Goal: Task Accomplishment & Management: Manage account settings

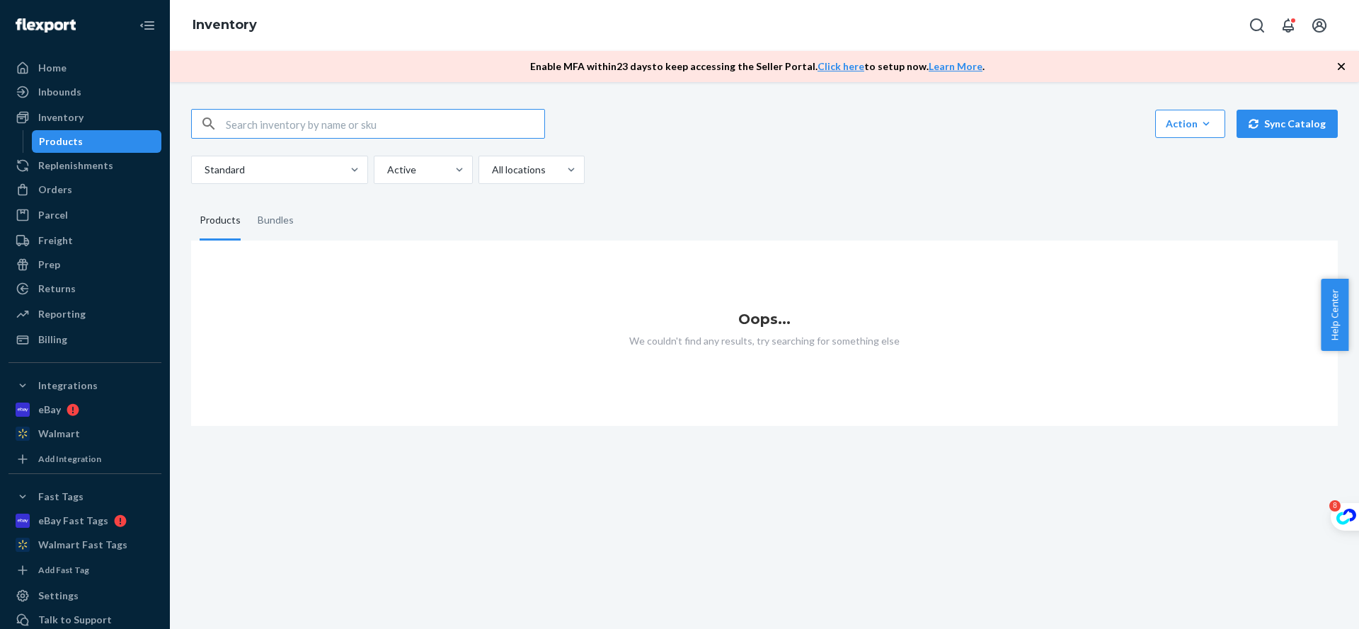
click at [794, 169] on div "Standard Active All locations" at bounding box center [759, 170] width 1136 height 28
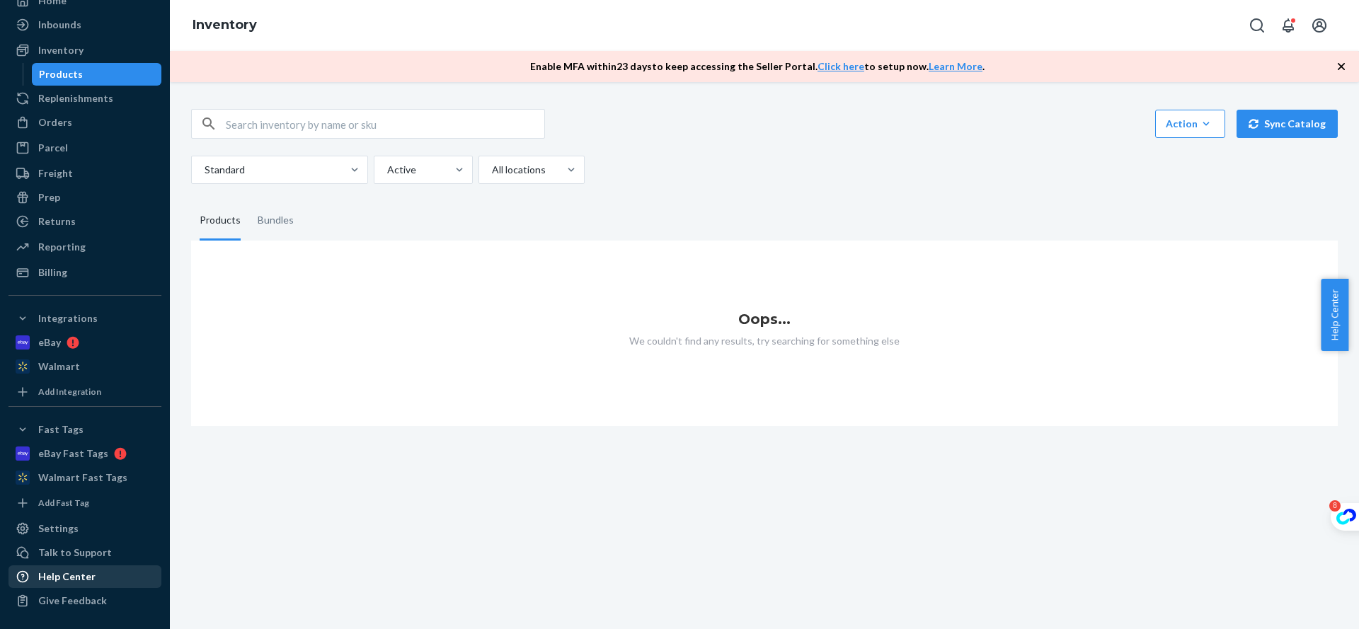
click at [91, 578] on div "Help Center" at bounding box center [66, 577] width 57 height 14
click at [91, 556] on div "Talk to Support" at bounding box center [75, 553] width 74 height 14
click at [90, 78] on div "Products" at bounding box center [96, 74] width 127 height 20
click at [845, 207] on fieldset "Products Bundles" at bounding box center [764, 221] width 1146 height 40
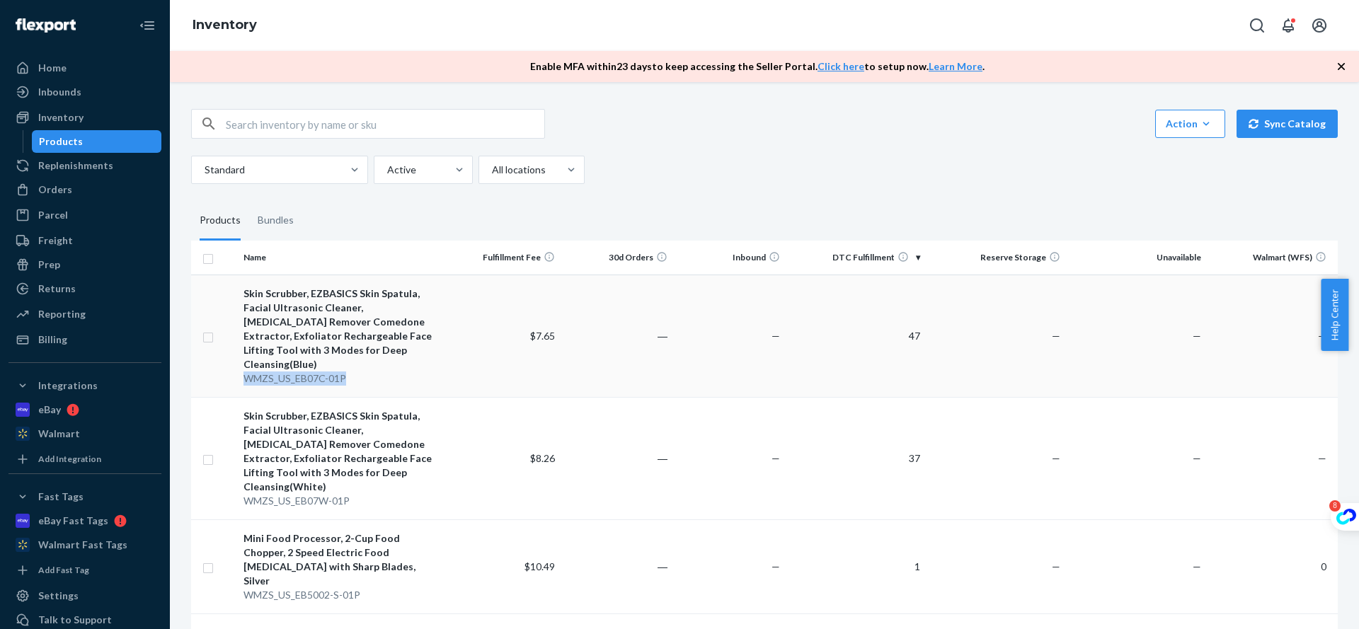
copy div "WMZS_US_EB07C-01P"
drag, startPoint x: 237, startPoint y: 367, endPoint x: 477, endPoint y: 367, distance: 239.9
click at [477, 367] on tr "Skin Scrubber, EZBASICS Skin Spatula, Facial Ultrasonic Cleaner, [MEDICAL_DATA]…" at bounding box center [764, 336] width 1146 height 122
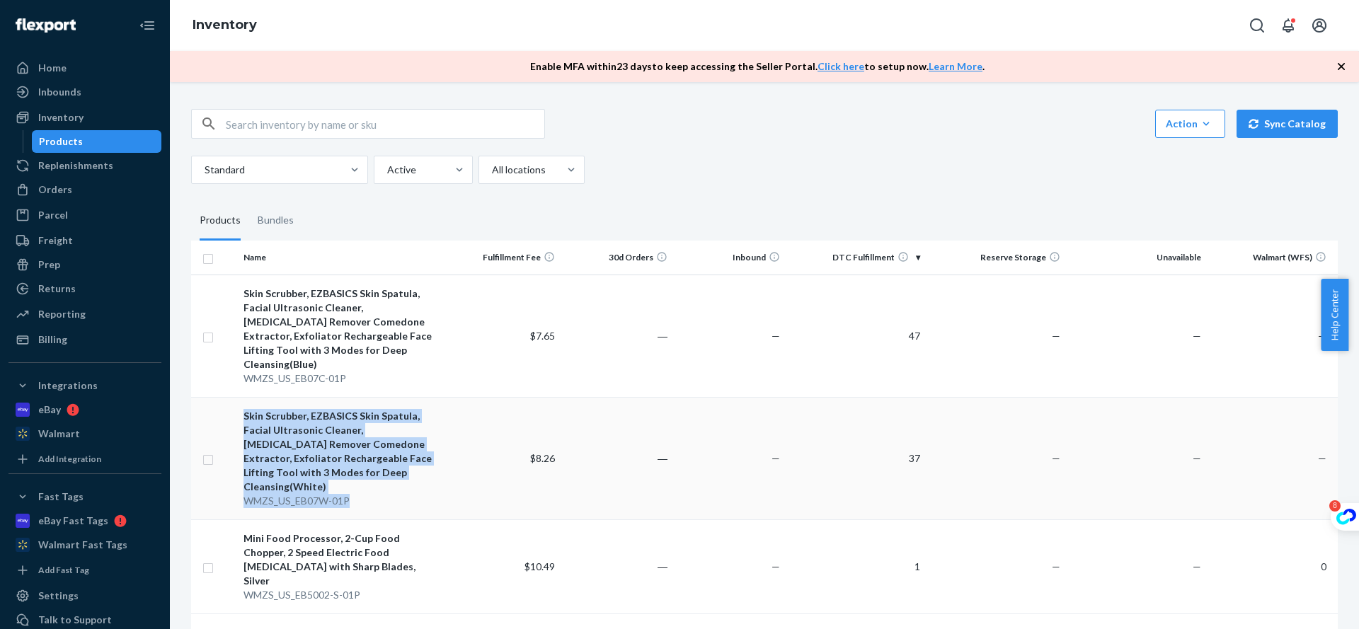
drag, startPoint x: 232, startPoint y: 480, endPoint x: 363, endPoint y: 478, distance: 130.9
click at [363, 478] on tr "Skin Scrubber, EZBASICS Skin Spatula, Facial Ultrasonic Cleaner, [MEDICAL_DATA]…" at bounding box center [764, 458] width 1146 height 122
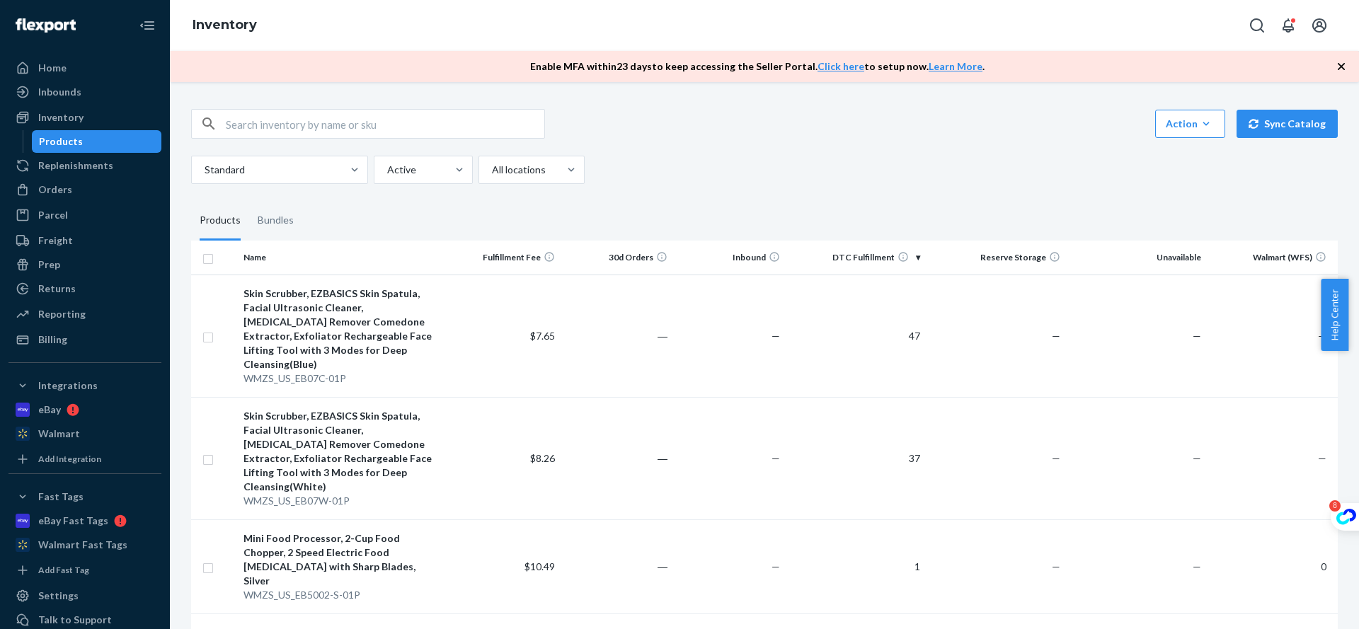
click at [828, 164] on div "Standard Active All locations" at bounding box center [759, 170] width 1136 height 28
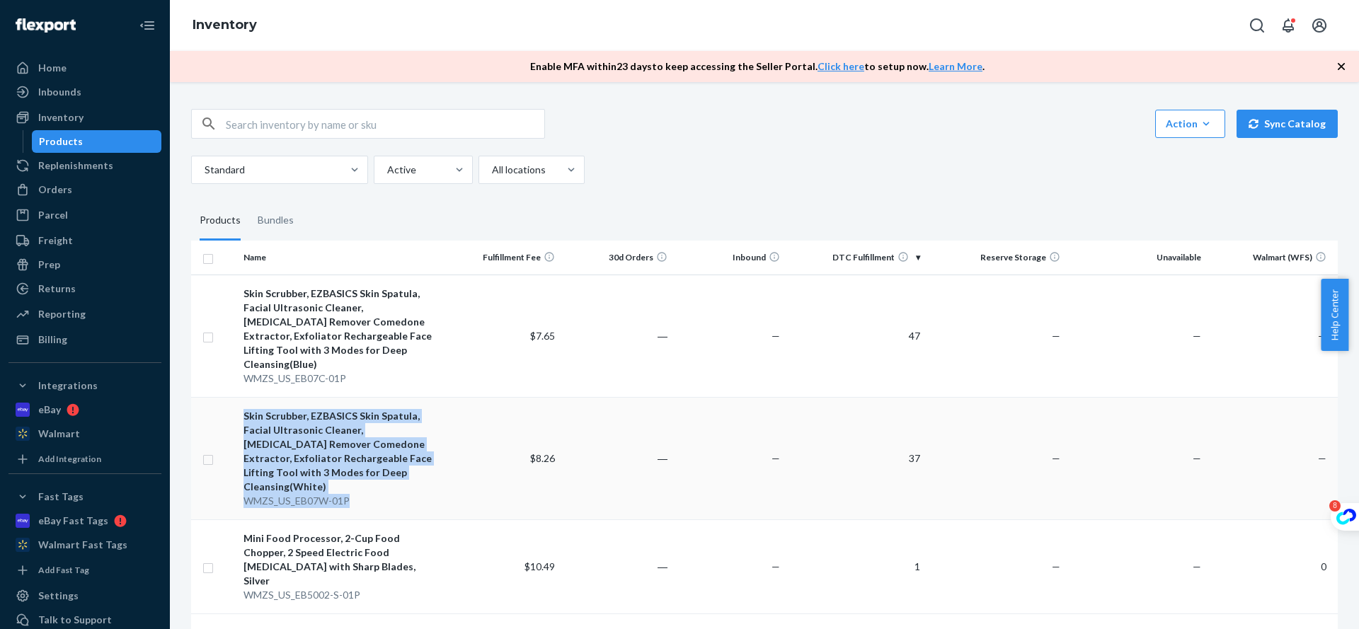
drag, startPoint x: 233, startPoint y: 484, endPoint x: 351, endPoint y: 484, distance: 118.2
click at [351, 484] on tr "Skin Scrubber, EZBASICS Skin Spatula, Facial Ultrasonic Cleaner, [MEDICAL_DATA]…" at bounding box center [764, 458] width 1146 height 122
copy tr "Skin Scrubber, EZBASICS Skin Spatula, Facial Ultrasonic Cleaner, [MEDICAL_DATA]…"
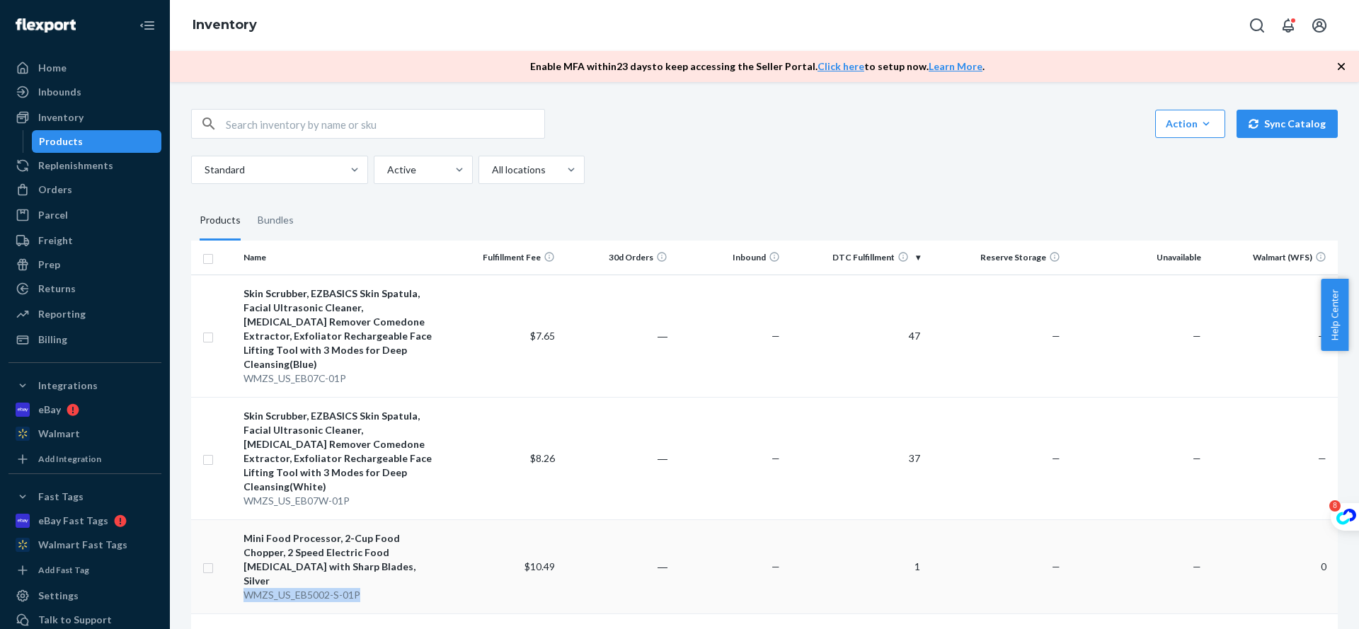
drag, startPoint x: 243, startPoint y: 560, endPoint x: 367, endPoint y: 560, distance: 124.5
click at [367, 560] on td "Mini Food Processor, 2-Cup Food Chopper, 2 Speed Electric Food [MEDICAL_DATA] w…" at bounding box center [343, 566] width 211 height 94
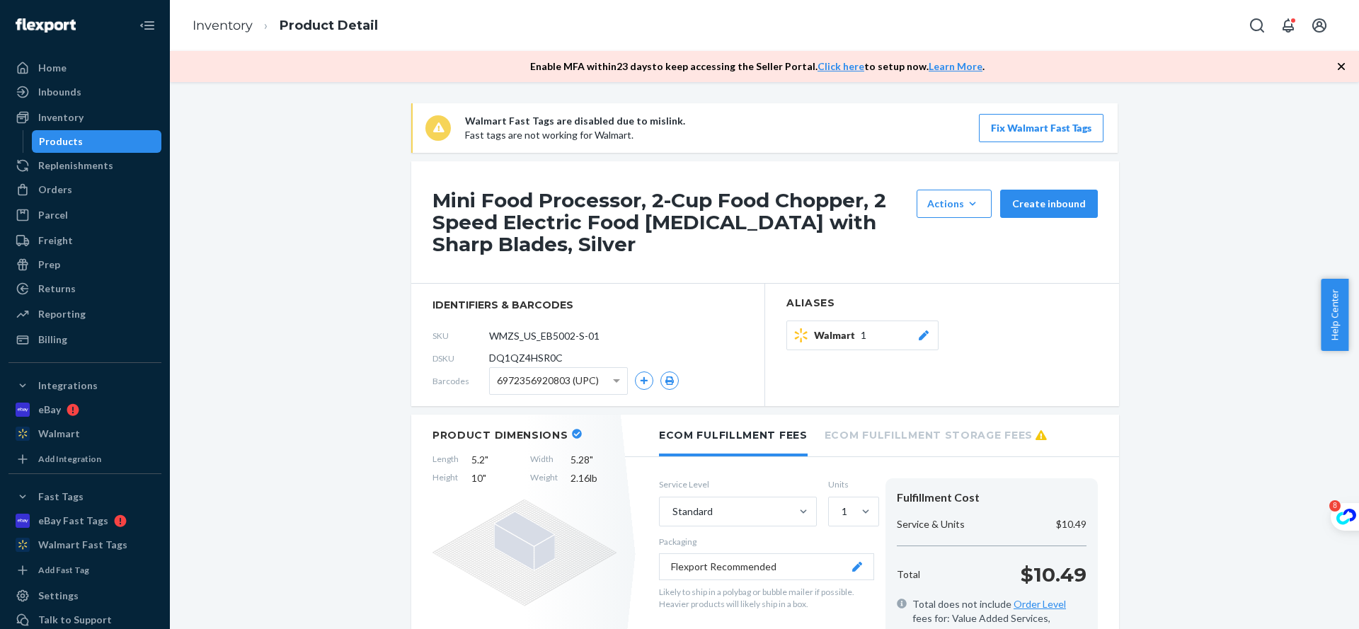
click at [567, 139] on p "Fast tags are not working for Walmart." at bounding box center [575, 135] width 220 height 14
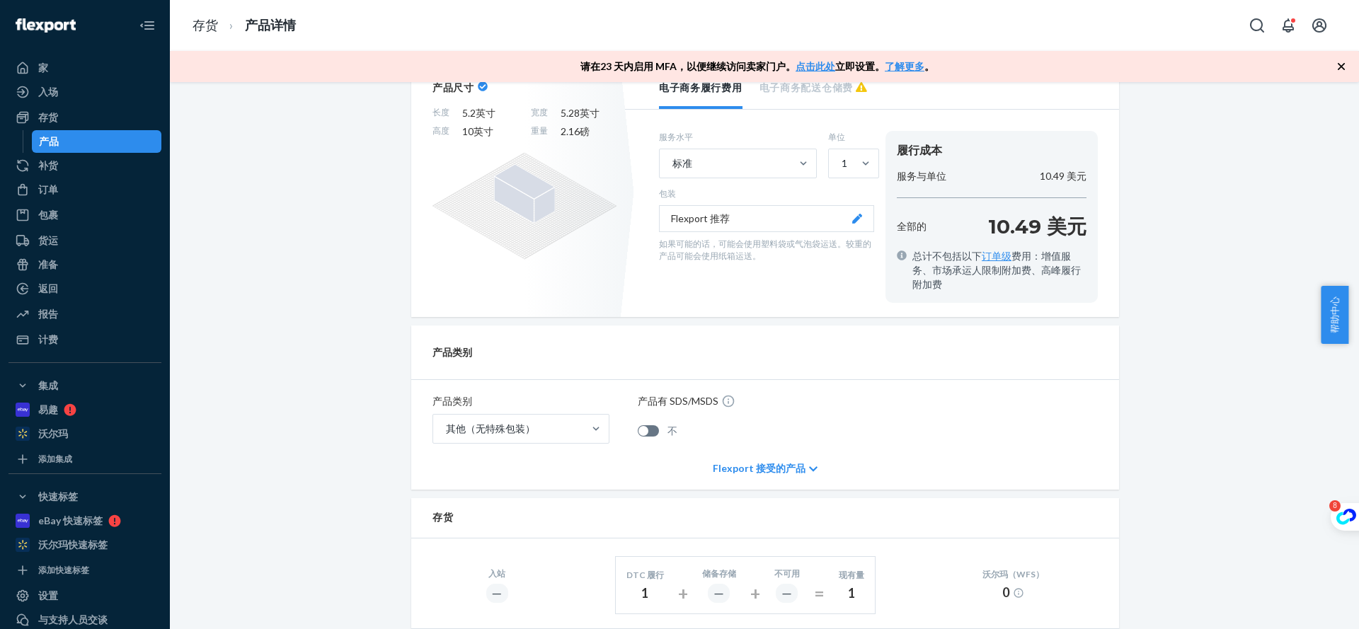
scroll to position [637, 0]
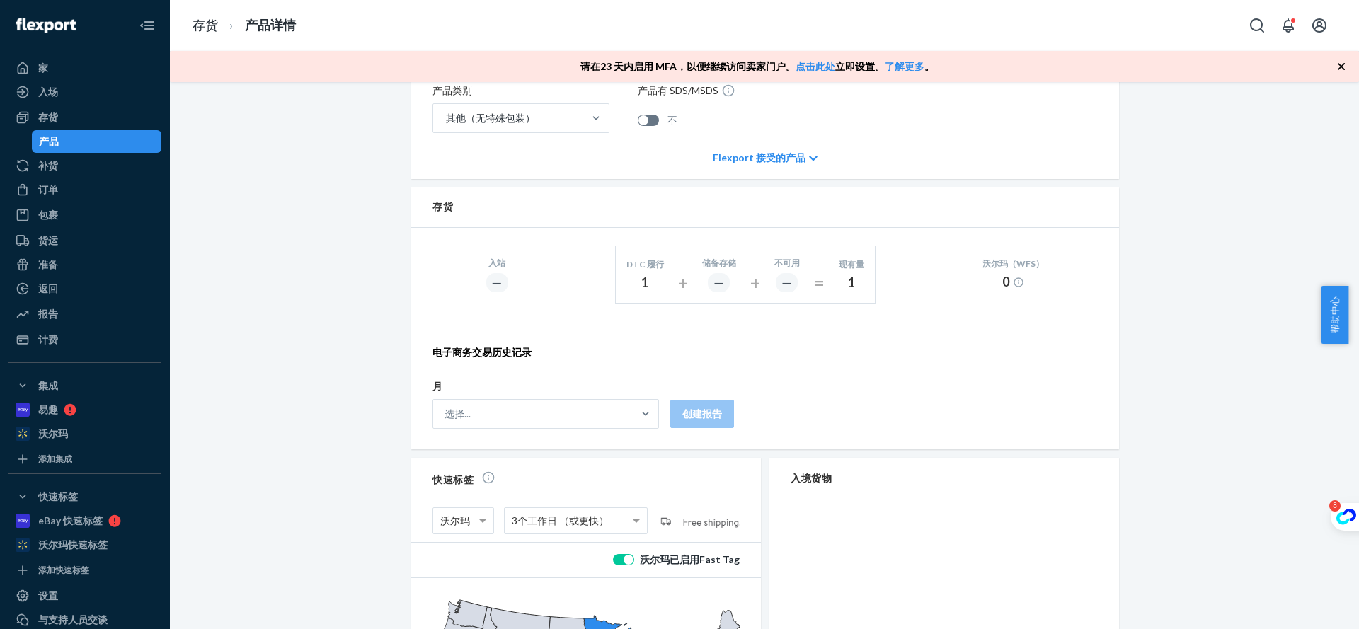
click at [788, 284] on div "―" at bounding box center [786, 282] width 25 height 20
drag, startPoint x: 646, startPoint y: 297, endPoint x: 642, endPoint y: 286, distance: 11.9
click at [645, 295] on div "DTC 履行 1" at bounding box center [645, 274] width 59 height 52
click at [641, 279] on font "1" at bounding box center [644, 283] width 7 height 16
click at [695, 269] on div "储备存储 ―" at bounding box center [718, 272] width 55 height 53
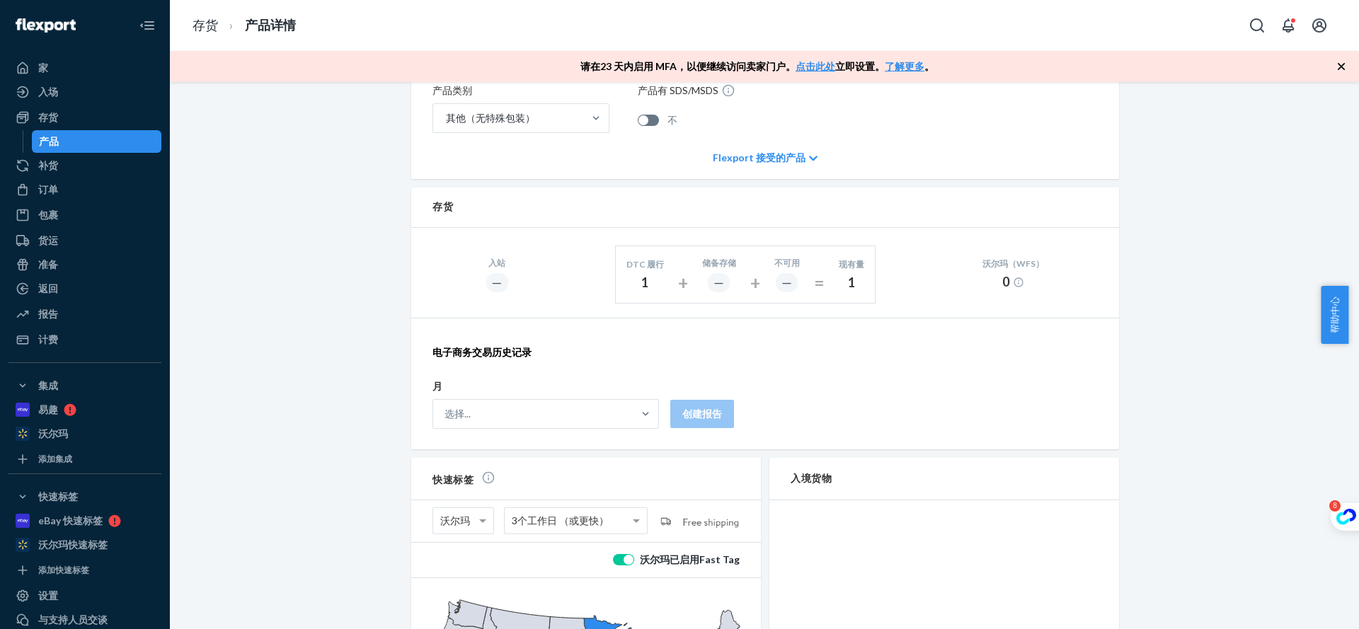
click at [775, 275] on div "―" at bounding box center [786, 282] width 22 height 19
click at [852, 274] on div "1" at bounding box center [850, 283] width 25 height 18
drag, startPoint x: 623, startPoint y: 267, endPoint x: 986, endPoint y: 292, distance: 363.9
click at [945, 291] on div "入站 ― DTC 履行 1 + 储备存储 ― + 不可用 ― = 现有量 1 沃尔玛（WFS） 0" at bounding box center [765, 273] width 708 height 90
click at [865, 388] on form "月 选择... 创建报告" at bounding box center [765, 414] width 708 height 70
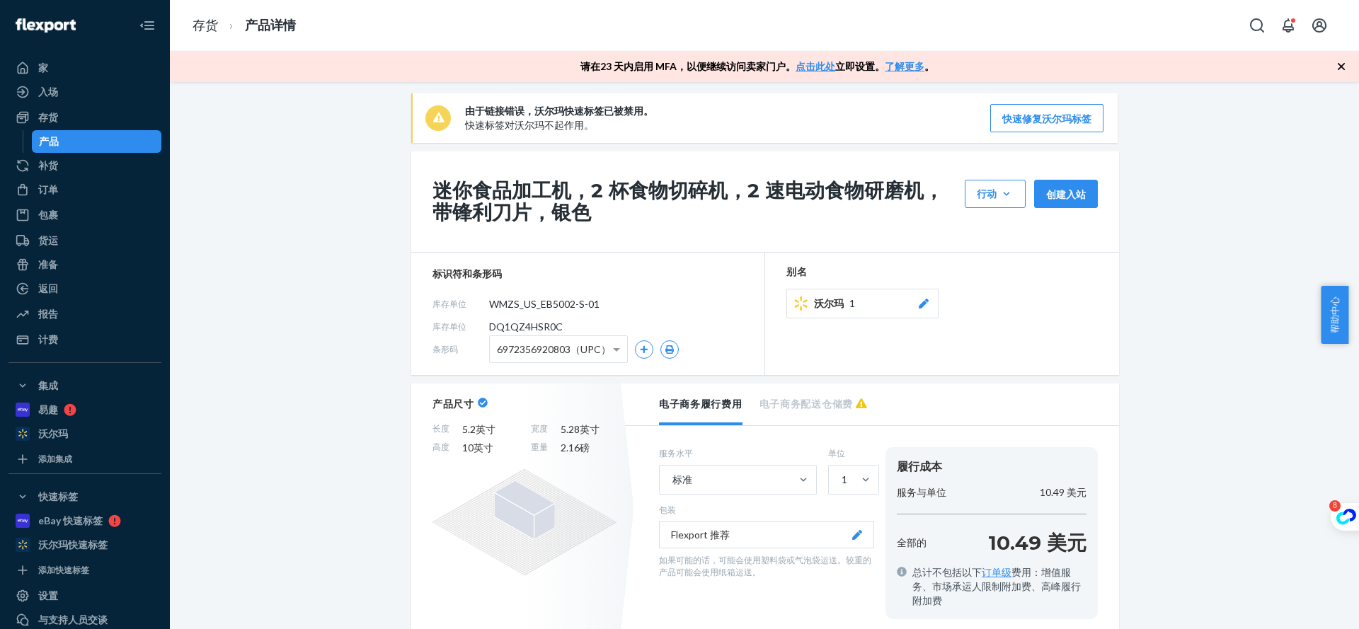
scroll to position [0, 0]
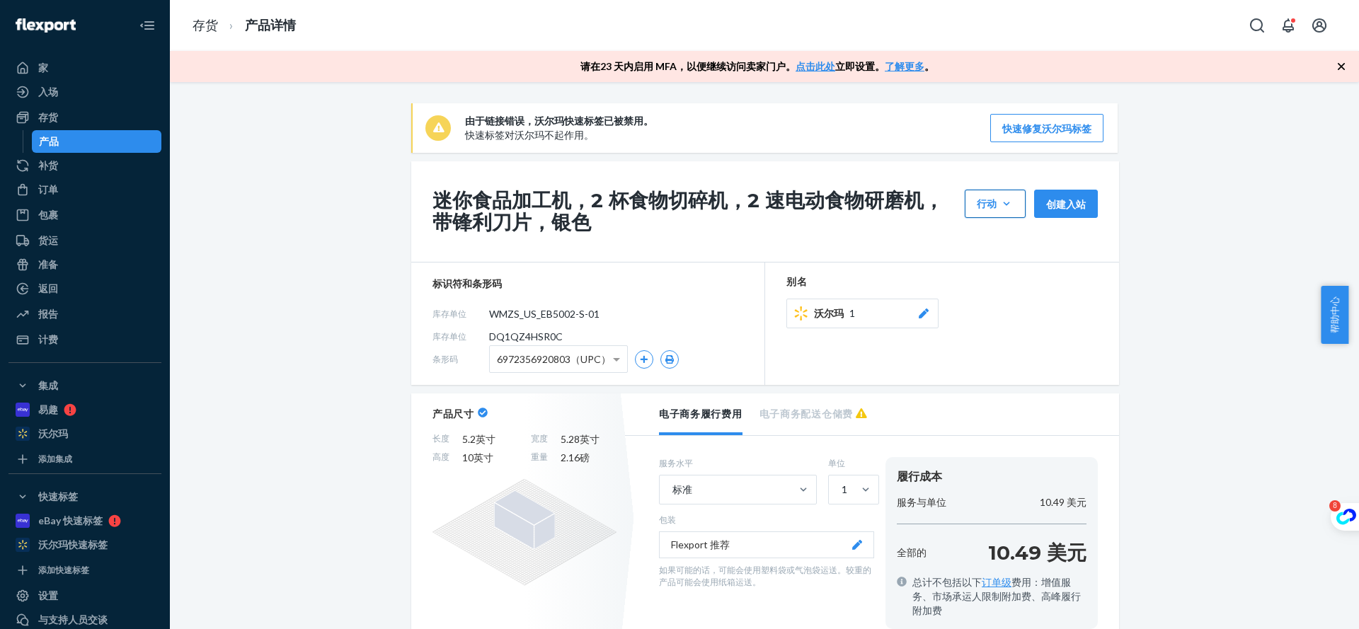
click at [999, 206] on icon "button" at bounding box center [1006, 204] width 14 height 14
click at [783, 235] on div "迷你食品加工机，2 杯食物切碎机，2 速电动食物研磨机，带锋利刀片，银色 行动 隐藏 请求删除 创建入站" at bounding box center [765, 211] width 708 height 101
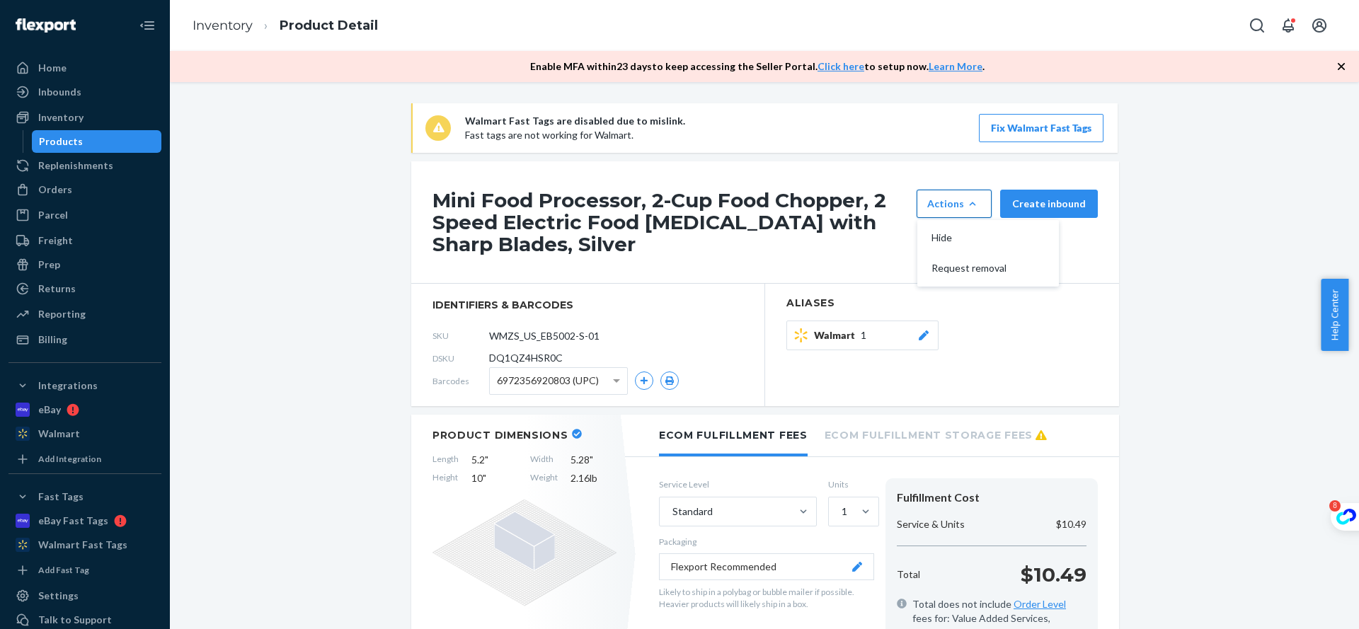
click at [842, 342] on span "Walmart" at bounding box center [837, 335] width 47 height 14
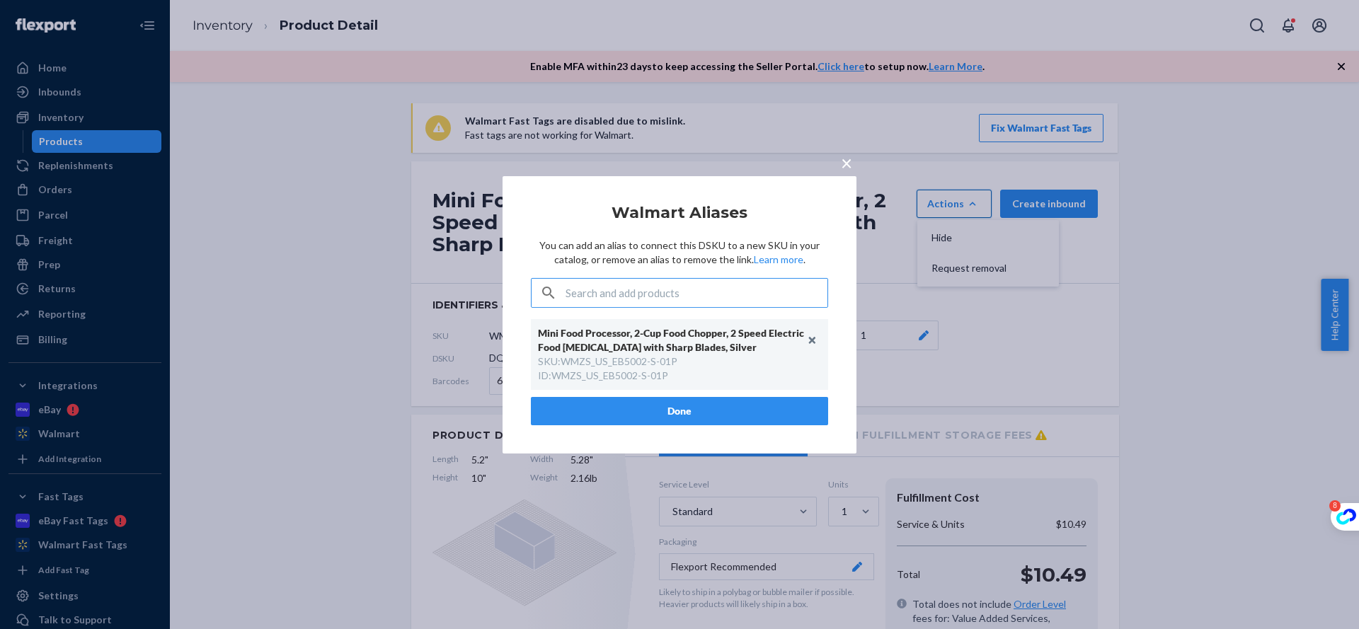
click at [742, 279] on input "text" at bounding box center [696, 293] width 262 height 28
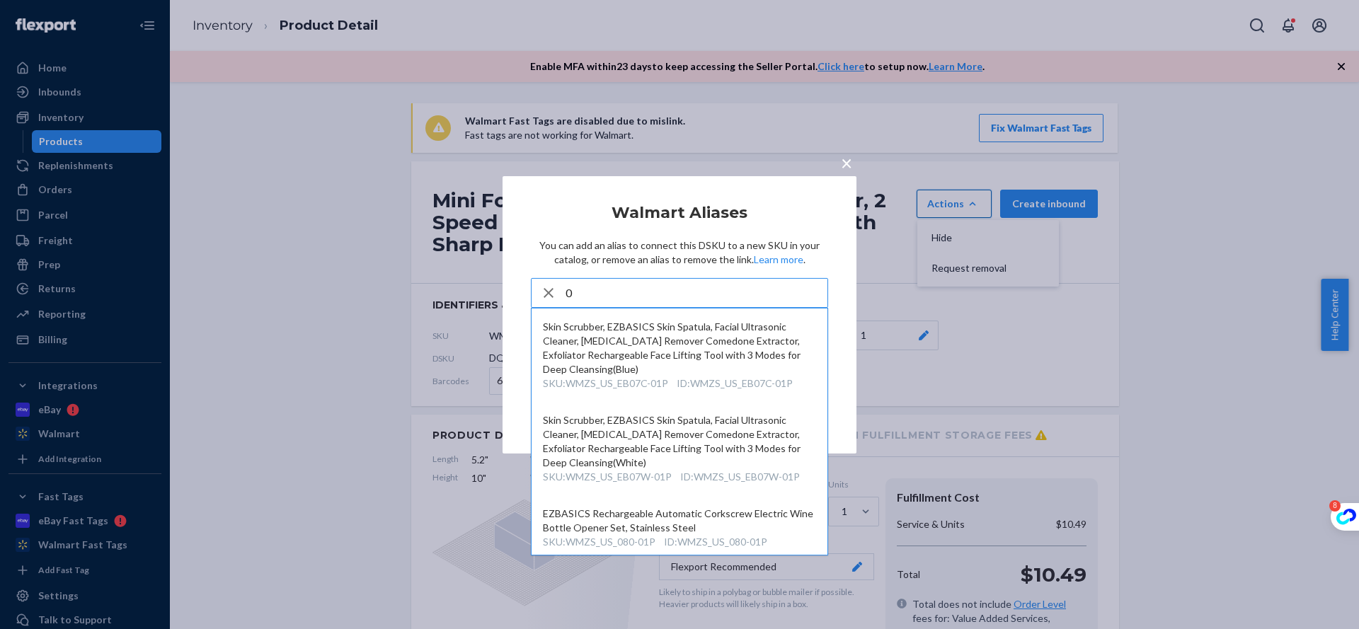
type input "0"
click at [843, 169] on span "×" at bounding box center [846, 162] width 11 height 24
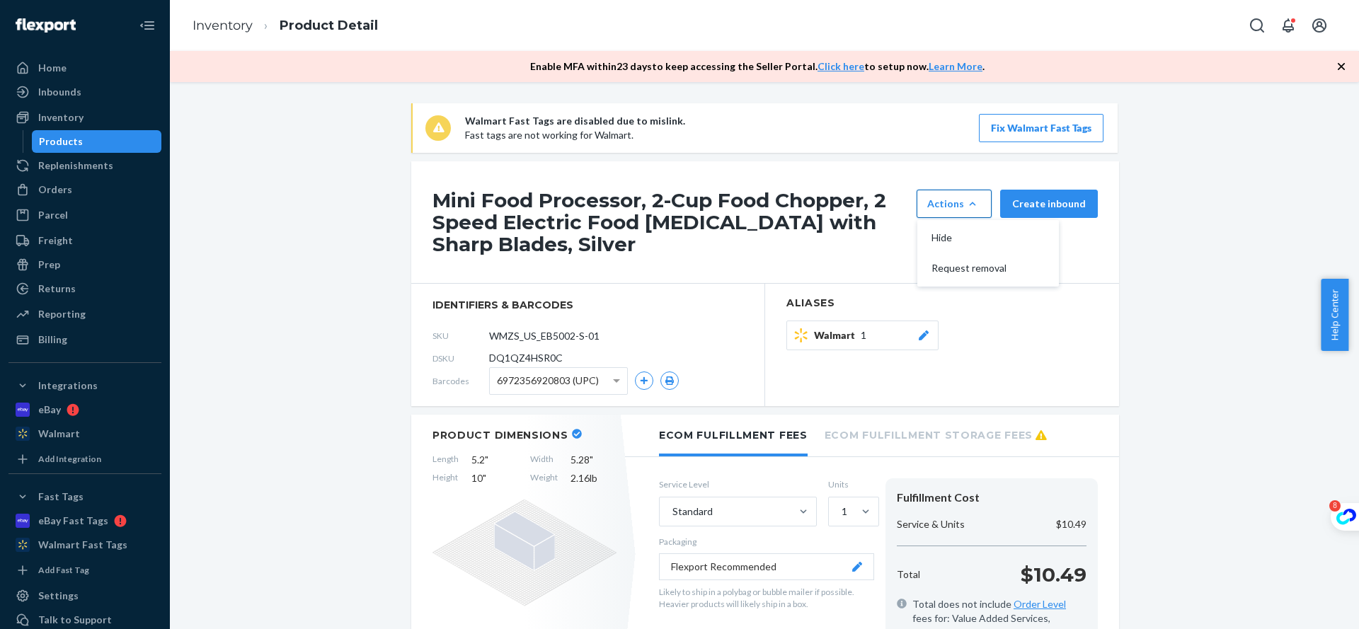
click at [1070, 334] on div "Walmart 1" at bounding box center [941, 339] width 311 height 37
click at [810, 294] on section "Aliases Walmart 1" at bounding box center [942, 345] width 354 height 122
click at [533, 386] on span "6972356920803 (UPC)" at bounding box center [548, 381] width 102 height 24
click at [579, 325] on input "WMZS_US_EB5002-S-01P" at bounding box center [552, 335] width 110 height 27
click at [517, 354] on span "DQ1QZ4HSR0C" at bounding box center [526, 358] width 74 height 14
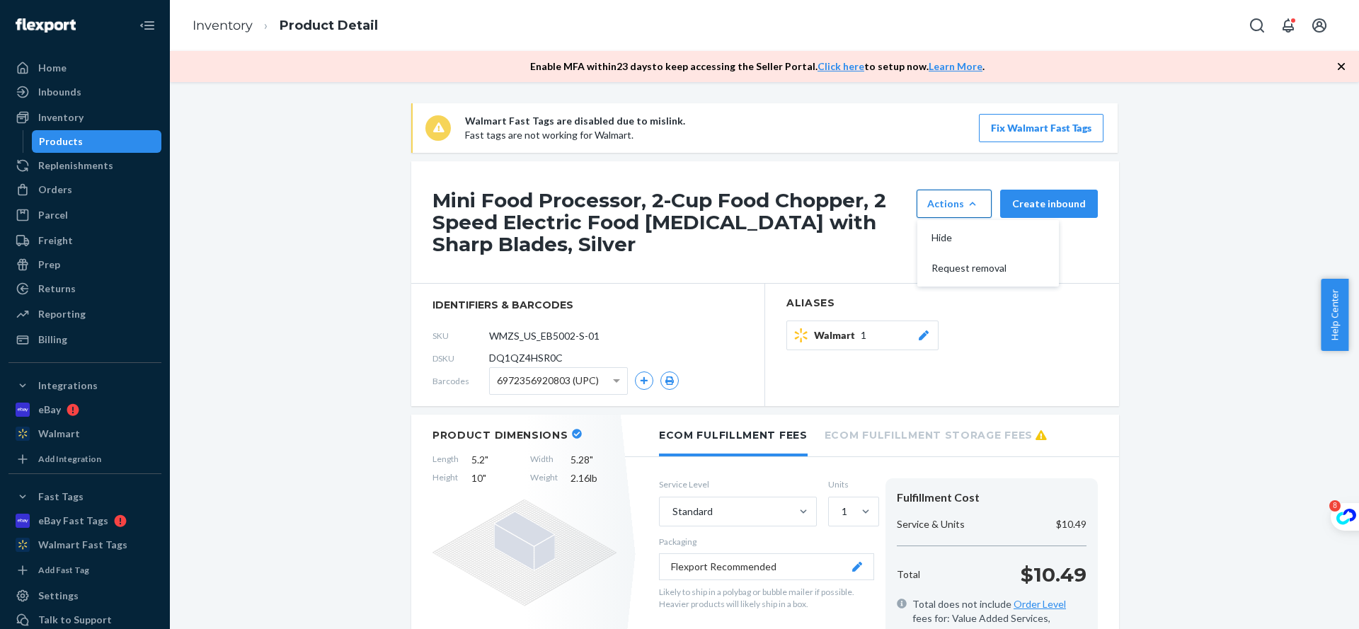
click at [957, 280] on button "Request removal" at bounding box center [988, 268] width 136 height 30
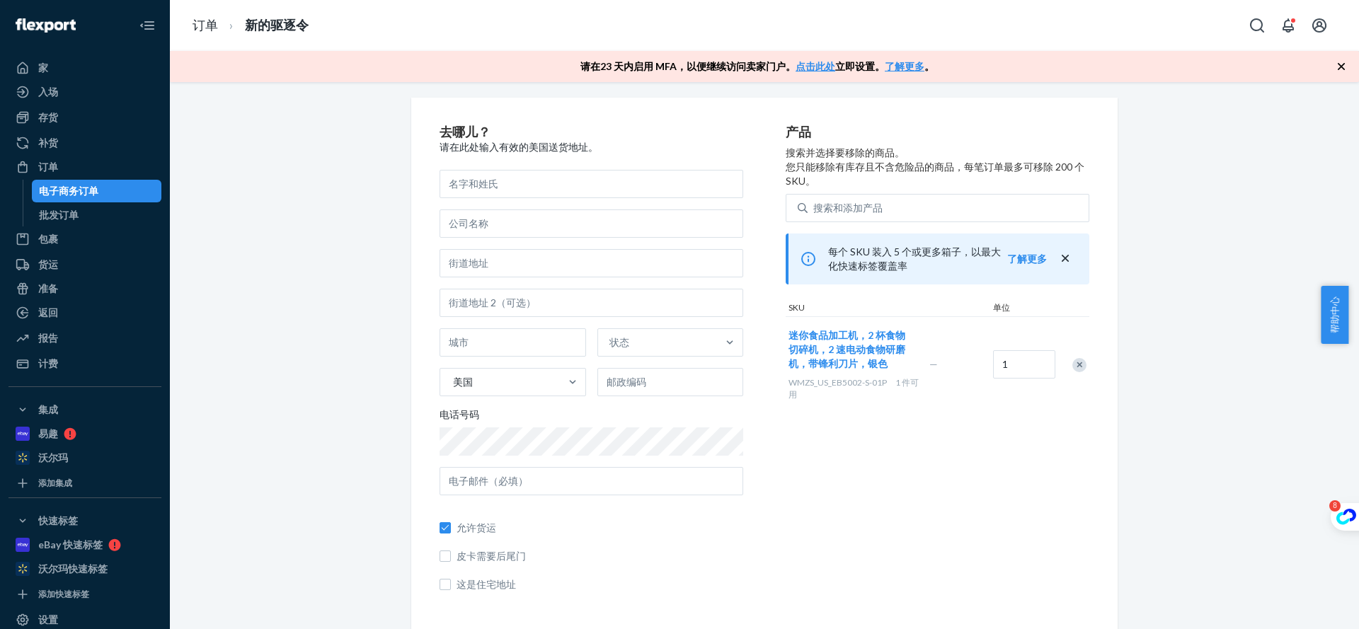
scroll to position [8, 0]
click at [925, 505] on div "产品 搜索并选择要移除的商品。 您只能移除有库存且不含危险品的商品，每笔订单最多可移除 200 个 SKU。 搜索和添加产品 每个 SKU 装入 5 个或更多…" at bounding box center [937, 362] width 304 height 477
click at [859, 204] on font "搜索和添加产品" at bounding box center [847, 206] width 69 height 12
click at [814, 204] on input "搜索和添加产品" at bounding box center [813, 206] width 1 height 14
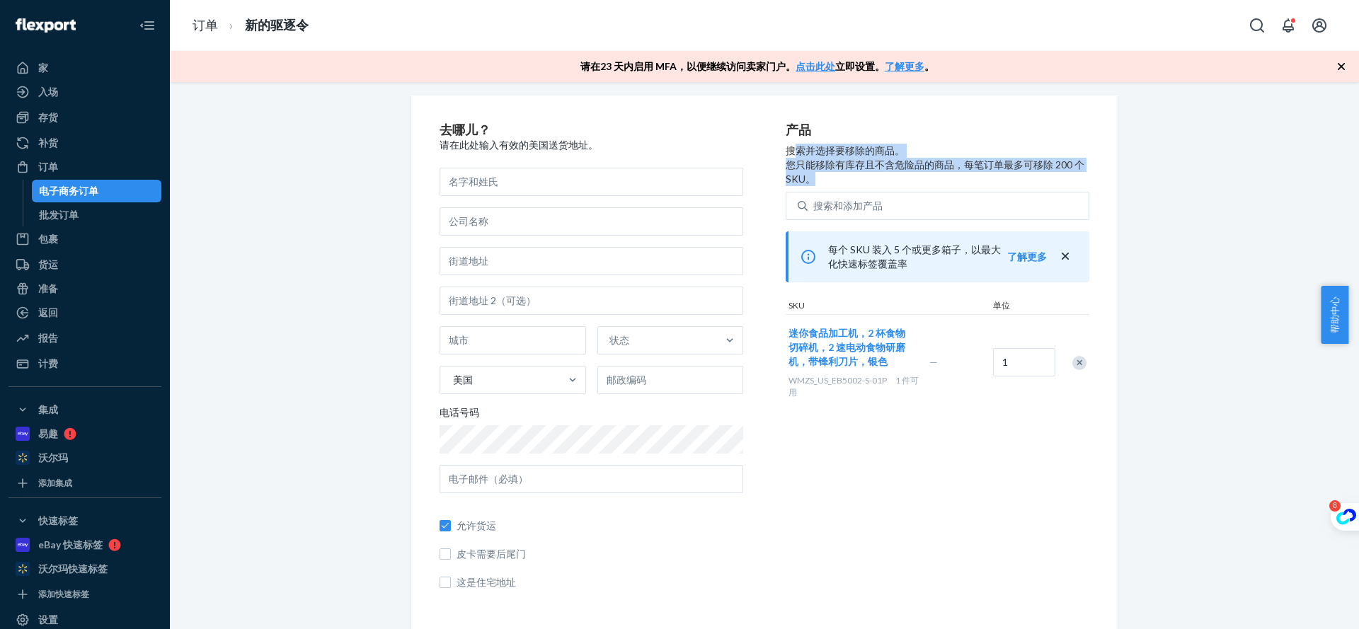
drag, startPoint x: 785, startPoint y: 149, endPoint x: 1144, endPoint y: 179, distance: 360.0
click at [1144, 179] on div "去哪儿？ 请在此处输入有效的美国送货地址。 状态 美国 电话号码 允许货运 皮卡需要后尾门 这是住宅地址 产品 搜索并选择要移除的商品。 您只能移除有库存且不…" at bounding box center [763, 363] width 1167 height 534
click at [923, 177] on p "搜索并选择要移除的商品。 您只能移除有库存且不含危险品的商品，每笔订单最多可移除 200 个 SKU。" at bounding box center [937, 165] width 304 height 42
drag, startPoint x: 911, startPoint y: 178, endPoint x: 775, endPoint y: 141, distance: 140.9
click at [785, 147] on p "搜索并选择要移除的商品。 您只能移除有库存且不含危险品的商品，每笔订单最多可移除 200 个 SKU。" at bounding box center [937, 165] width 304 height 42
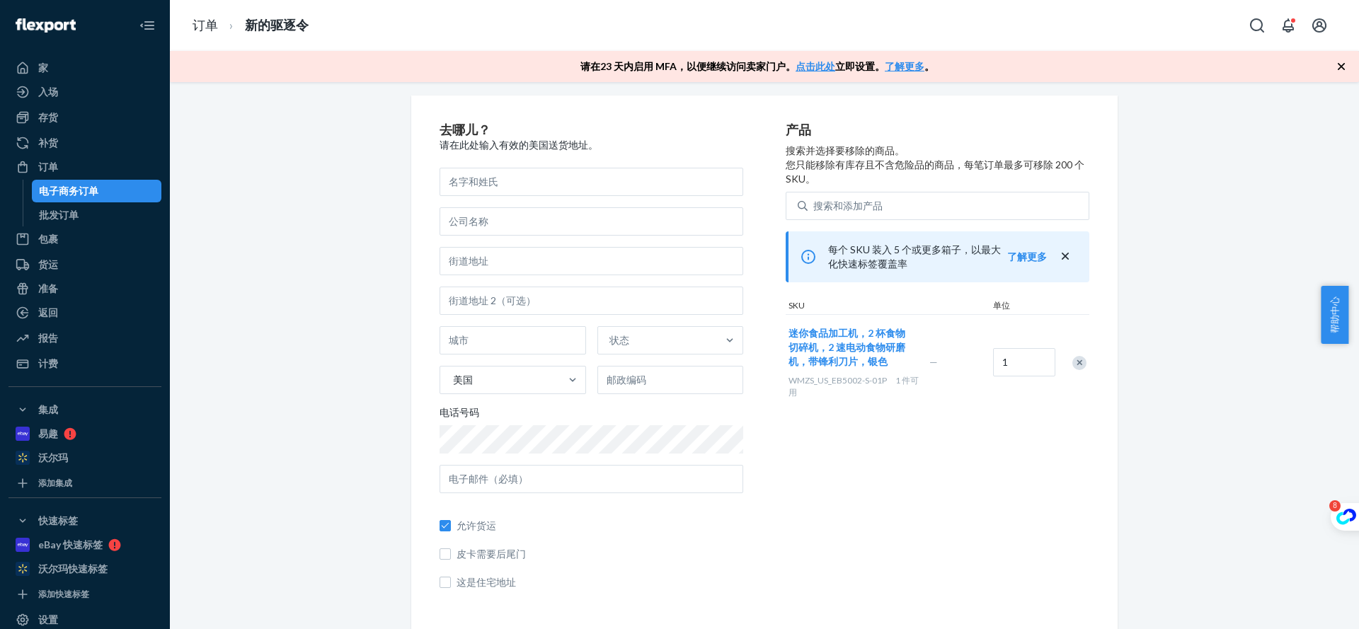
click at [543, 142] on font "请在此处输入有效的美国送货地址。" at bounding box center [518, 145] width 158 height 12
drag, startPoint x: 915, startPoint y: 181, endPoint x: 915, endPoint y: 200, distance: 18.4
click at [915, 183] on p "搜索并选择要移除的商品。 您只能移除有库存且不含危险品的商品，每笔订单最多可移除 200 个 SKU。" at bounding box center [937, 165] width 304 height 42
click at [914, 201] on div "搜索和添加产品" at bounding box center [947, 205] width 281 height 25
click at [814, 201] on input "搜索和添加产品" at bounding box center [813, 206] width 1 height 14
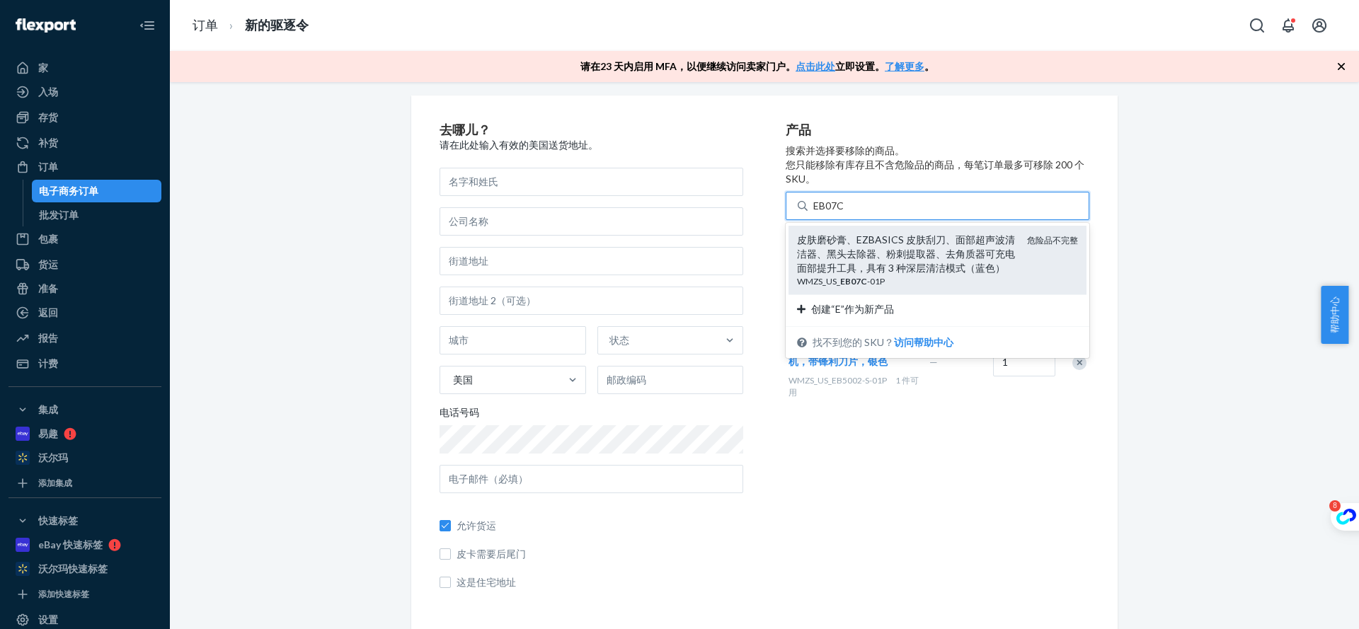
click at [938, 266] on font "皮肤磨砂膏、EZBASICS 皮肤刮刀、面部超声波清洁器、黑头去除器、粉刺提取器、去角质器可充电面部提升工具，具有 3 种深层清洁模式（蓝色）" at bounding box center [906, 253] width 218 height 40
click at [845, 213] on input "EB07C" at bounding box center [829, 206] width 32 height 14
click at [861, 248] on font "皮肤磨砂膏、EZBASICS 皮肤刮刀、面部超声波清洁器、黑头去除器、粉刺提取器、去角质器可充电面部提升工具，具有 3 种深层清洁模式（蓝色）" at bounding box center [906, 253] width 218 height 40
click at [845, 213] on input "EB07C" at bounding box center [829, 206] width 32 height 14
click at [861, 248] on font "皮肤磨砂膏、EZBASICS 皮肤刮刀、面部超声波清洁器、黑头去除器、粉刺提取器、去角质器可充电面部提升工具，具有 3 种深层清洁模式（蓝色）" at bounding box center [906, 253] width 218 height 40
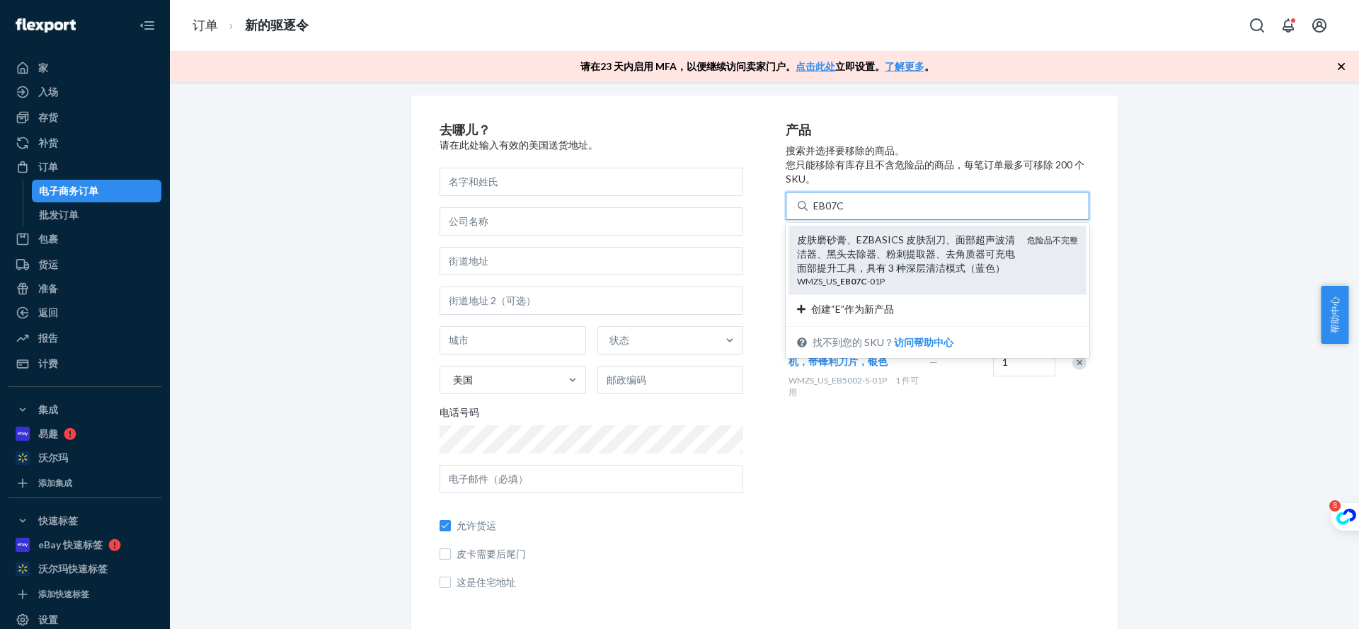
click at [845, 213] on input "EB07C" at bounding box center [829, 206] width 32 height 14
click at [861, 248] on font "皮肤磨砂膏、EZBASICS 皮肤刮刀、面部超声波清洁器、黑头去除器、粉刺提取器、去角质器可充电面部提升工具，具有 3 种深层清洁模式（蓝色）" at bounding box center [906, 253] width 218 height 40
click at [845, 213] on input "EB07C" at bounding box center [829, 206] width 32 height 14
click at [861, 248] on font "皮肤磨砂膏、EZBASICS 皮肤刮刀、面部超声波清洁器、黑头去除器、粉刺提取器、去角质器可充电面部提升工具，具有 3 种深层清洁模式（蓝色）" at bounding box center [906, 253] width 218 height 40
click at [845, 213] on input "EB07C" at bounding box center [829, 206] width 32 height 14
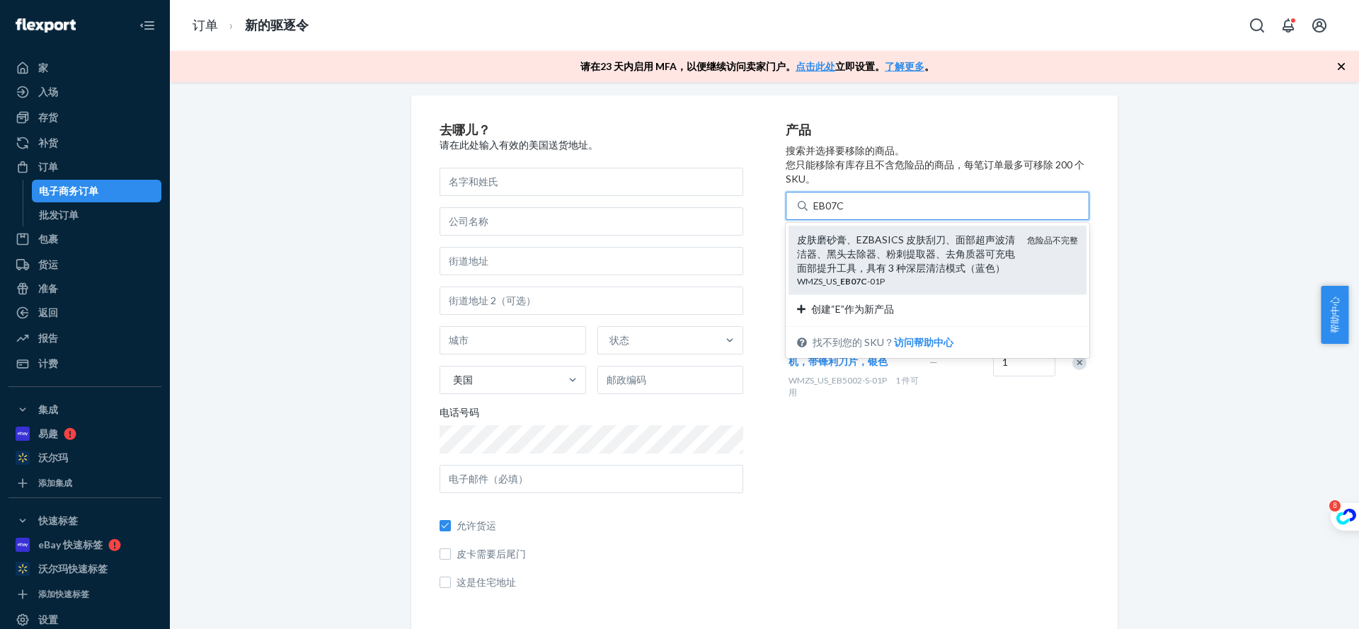
click at [861, 248] on font "皮肤磨砂膏、EZBASICS 皮肤刮刀、面部超声波清洁器、黑头去除器、粉刺提取器、去角质器可充电面部提升工具，具有 3 种深层清洁模式（蓝色）" at bounding box center [906, 253] width 218 height 40
click at [845, 213] on input "EB07C" at bounding box center [829, 206] width 32 height 14
click at [862, 248] on font "皮肤磨砂膏、EZBASICS 皮肤刮刀、面部超声波清洁器、黑头去除器、粉刺提取器、去角质器可充电面部提升工具，具有 3 种深层清洁模式（蓝色）" at bounding box center [906, 253] width 218 height 40
click at [845, 213] on input "EB07C" at bounding box center [829, 206] width 32 height 14
click at [862, 248] on font "皮肤磨砂膏、EZBASICS 皮肤刮刀、面部超声波清洁器、黑头去除器、粉刺提取器、去角质器可充电面部提升工具，具有 3 种深层清洁模式（蓝色）" at bounding box center [906, 253] width 218 height 40
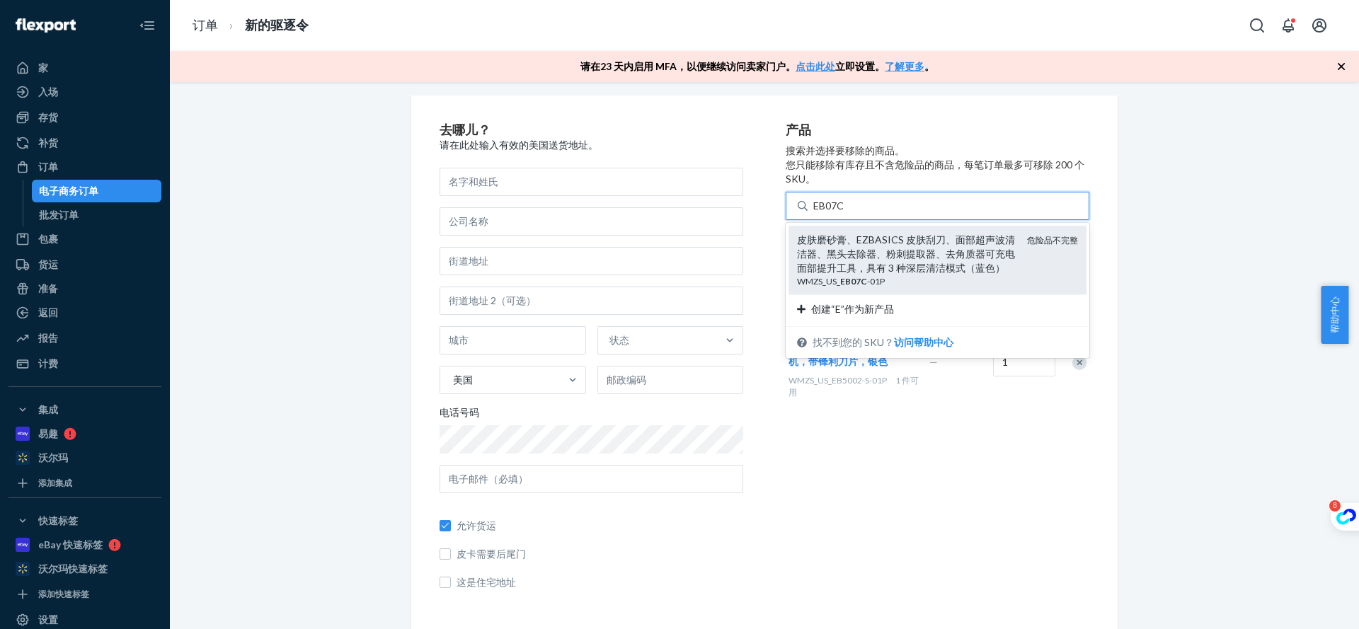
click at [845, 213] on input "EB07C" at bounding box center [829, 206] width 32 height 14
click at [863, 247] on font "皮肤磨砂膏、EZBASICS 皮肤刮刀、面部超声波清洁器、黑头去除器、粉刺提取器、去角质器可充电面部提升工具，具有 3 种深层清洁模式（蓝色）" at bounding box center [906, 253] width 218 height 40
click at [845, 213] on input "EB07C" at bounding box center [829, 206] width 32 height 14
click at [996, 248] on font "皮肤磨砂膏、EZBASICS 皮肤刮刀、面部超声波清洁器、黑头去除器、粉刺提取器、去角质器可充电面部提升工具，具有 3 种深层清洁模式（蓝色）" at bounding box center [906, 253] width 218 height 40
click at [845, 213] on input "EB07C" at bounding box center [829, 206] width 32 height 14
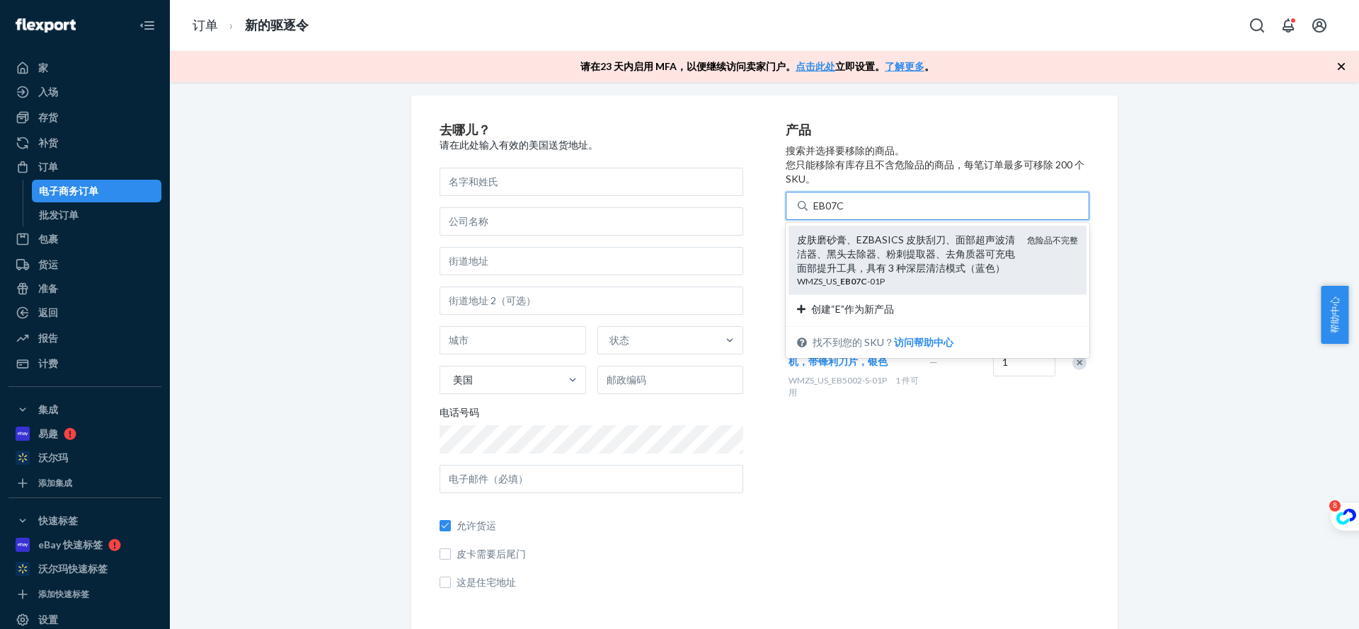
click at [1000, 253] on font "皮肤磨砂膏、EZBASICS 皮肤刮刀、面部超声波清洁器、黑头去除器、粉刺提取器、去角质器可充电面部提升工具，具有 3 种深层清洁模式（蓝色）" at bounding box center [906, 253] width 218 height 40
click at [845, 213] on input "EB07C" at bounding box center [829, 206] width 32 height 14
click at [999, 253] on font "皮肤磨砂膏、EZBASICS 皮肤刮刀、面部超声波清洁器、黑头去除器、粉刺提取器、去角质器可充电面部提升工具，具有 3 种深层清洁模式（蓝色）" at bounding box center [906, 253] width 218 height 40
click at [845, 213] on input "EB07C" at bounding box center [829, 206] width 32 height 14
click at [999, 253] on font "皮肤磨砂膏、EZBASICS 皮肤刮刀、面部超声波清洁器、黑头去除器、粉刺提取器、去角质器可充电面部提升工具，具有 3 种深层清洁模式（蓝色）" at bounding box center [906, 253] width 218 height 40
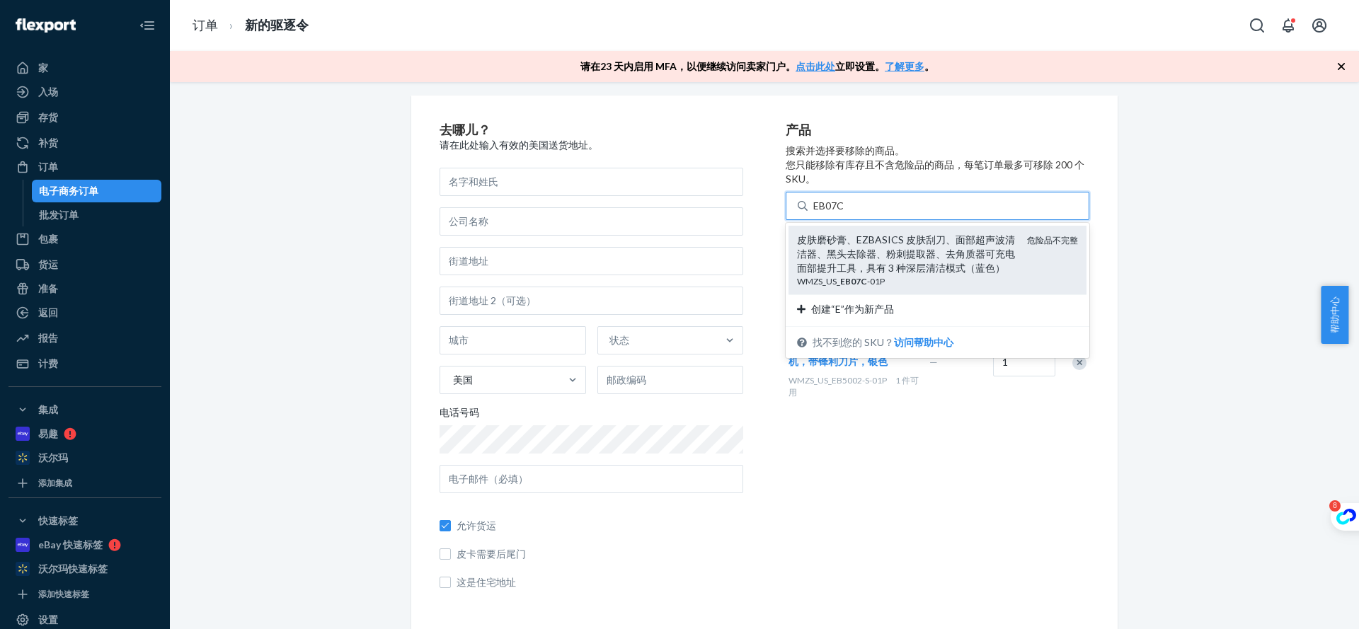
click at [845, 213] on input "EB07C" at bounding box center [829, 206] width 32 height 14
click at [999, 253] on font "皮肤磨砂膏、EZBASICS 皮肤刮刀、面部超声波清洁器、黑头去除器、粉刺提取器、去角质器可充电面部提升工具，具有 3 种深层清洁模式（蓝色）" at bounding box center [906, 253] width 218 height 40
click at [845, 213] on input "EB07C" at bounding box center [829, 206] width 32 height 14
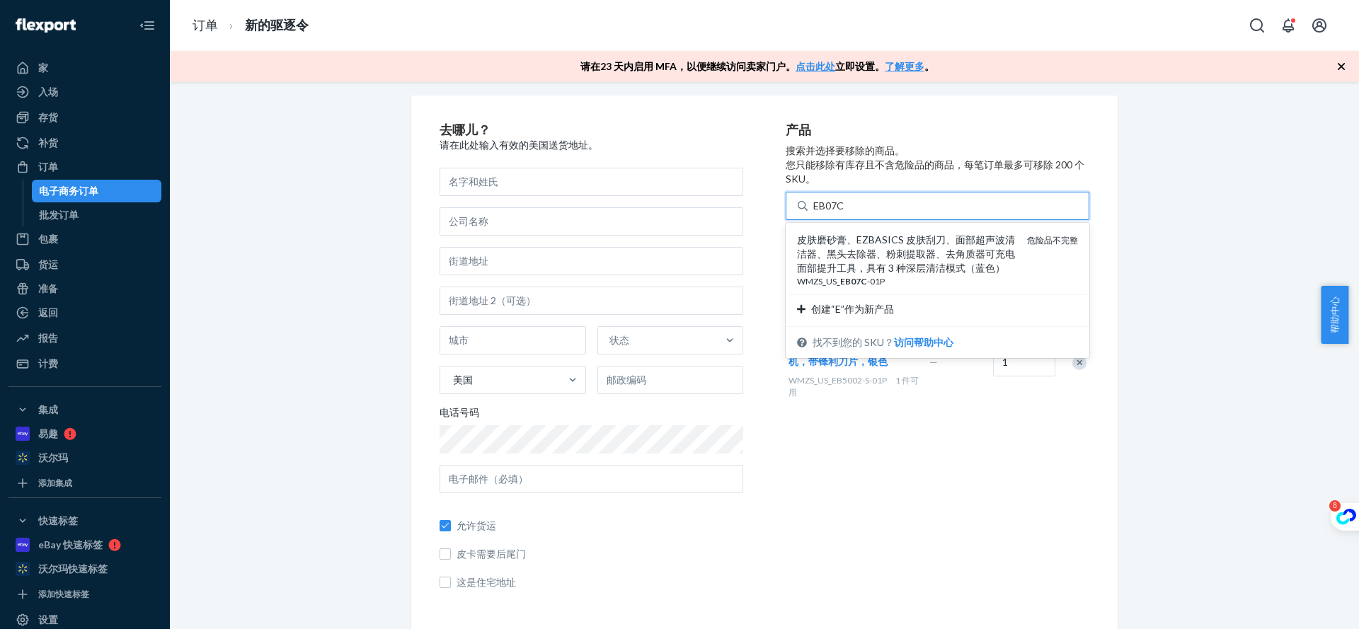
type input "EB07C"
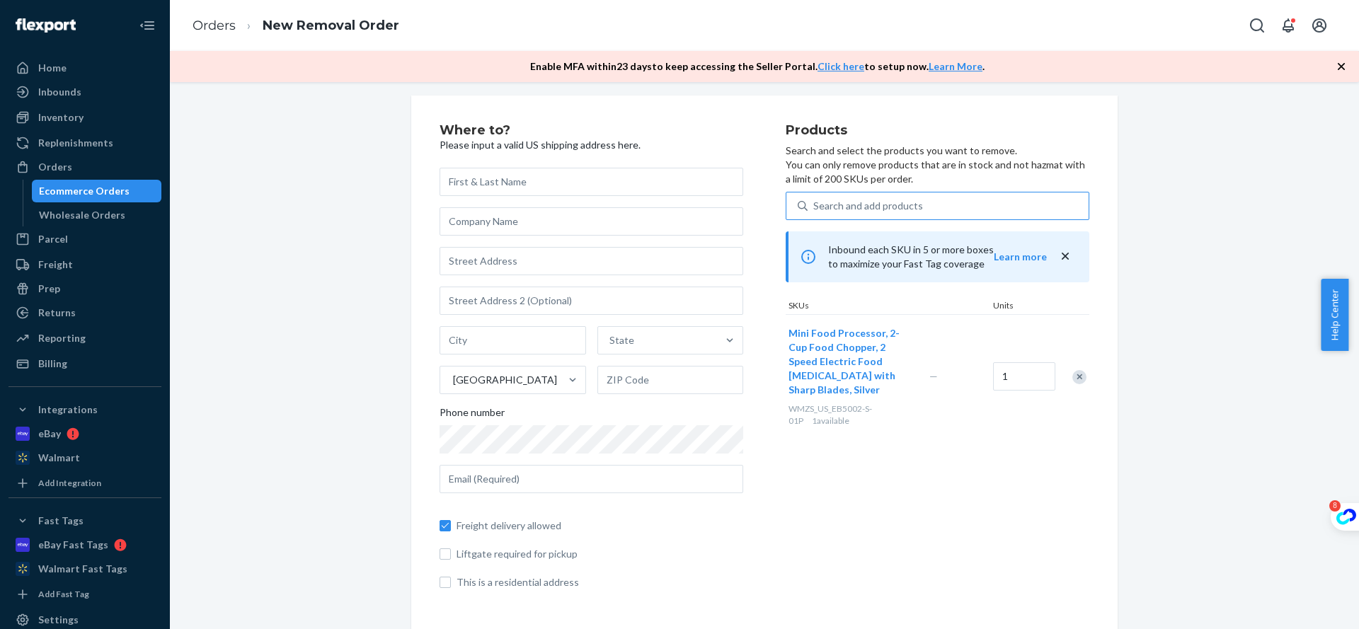
click at [867, 210] on div "Search and add products" at bounding box center [868, 206] width 110 height 14
click at [814, 210] on input "Search and add products" at bounding box center [813, 206] width 1 height 14
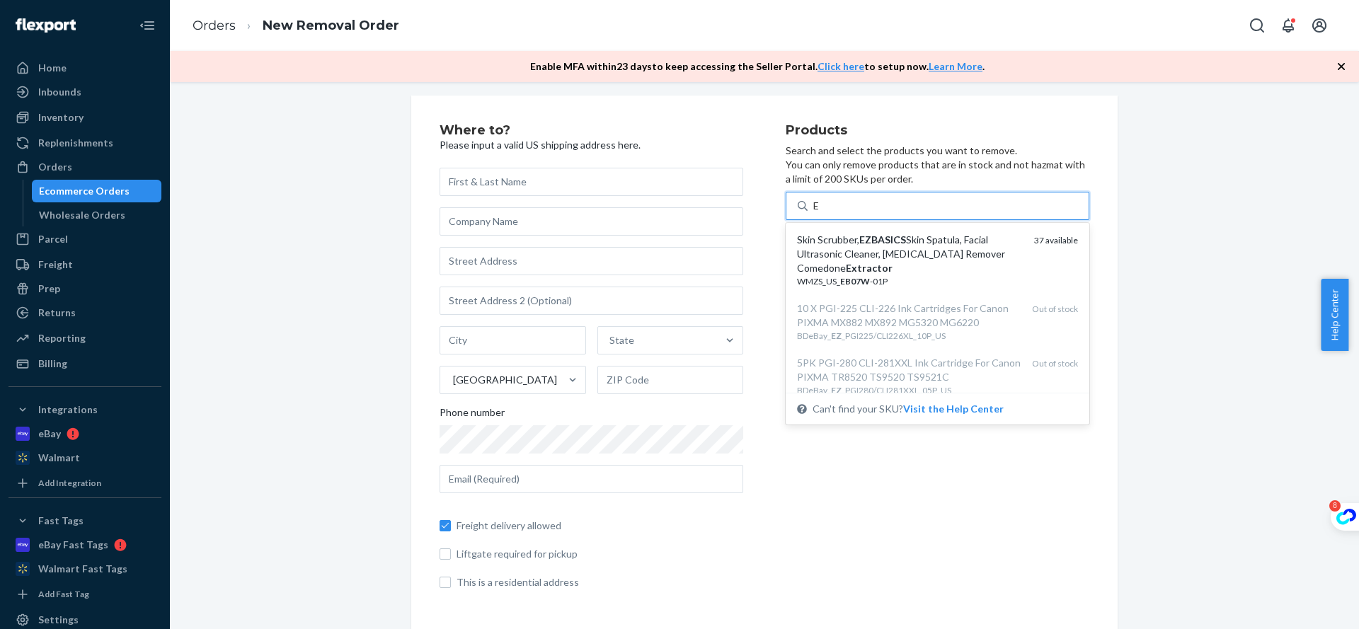
type input "EB"
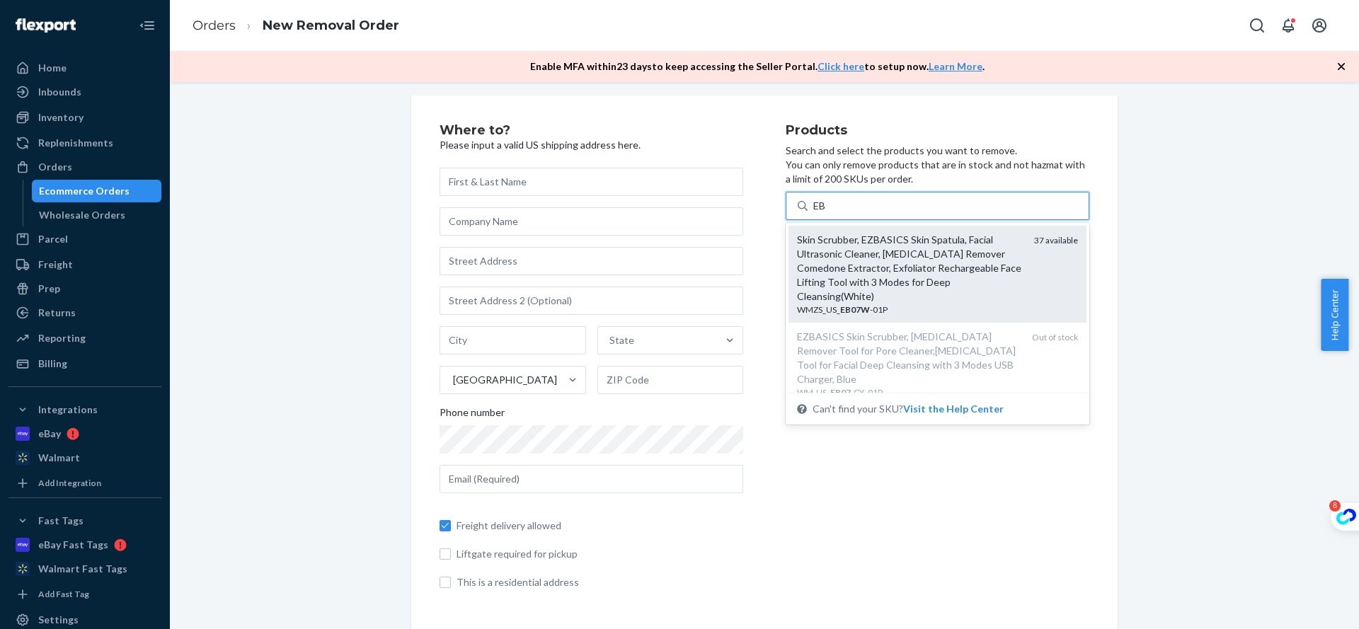
click at [913, 273] on div "Skin Scrubber, EZBASICS Skin Spatula, Facial Ultrasonic Cleaner, [MEDICAL_DATA]…" at bounding box center [910, 268] width 226 height 71
click at [826, 213] on input "EB" at bounding box center [819, 206] width 13 height 14
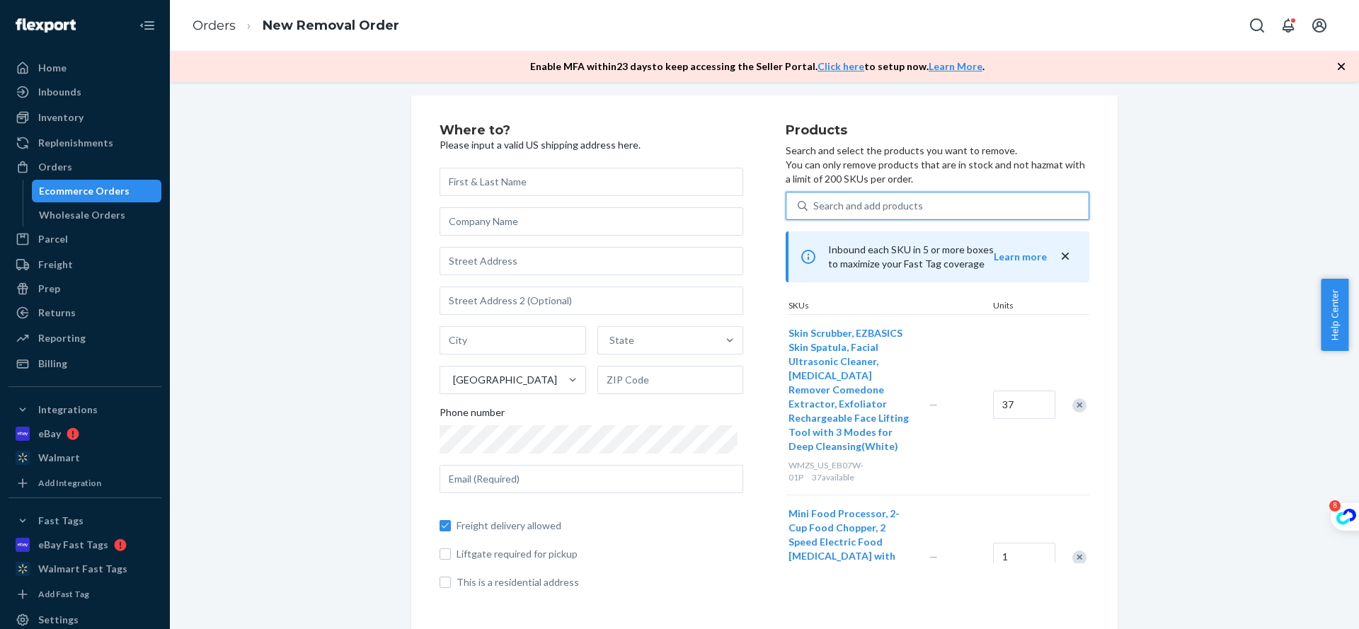
click at [928, 192] on div "Search and add products" at bounding box center [937, 206] width 304 height 28
click at [814, 199] on input "0 results available. Select is focused ,type to refine list, press Down to open…" at bounding box center [813, 206] width 1 height 14
click at [931, 205] on div "Search and add products" at bounding box center [947, 205] width 281 height 25
click at [814, 205] on input "0 results available. Use Up and Down to choose options, press Enter to select t…" at bounding box center [813, 206] width 1 height 14
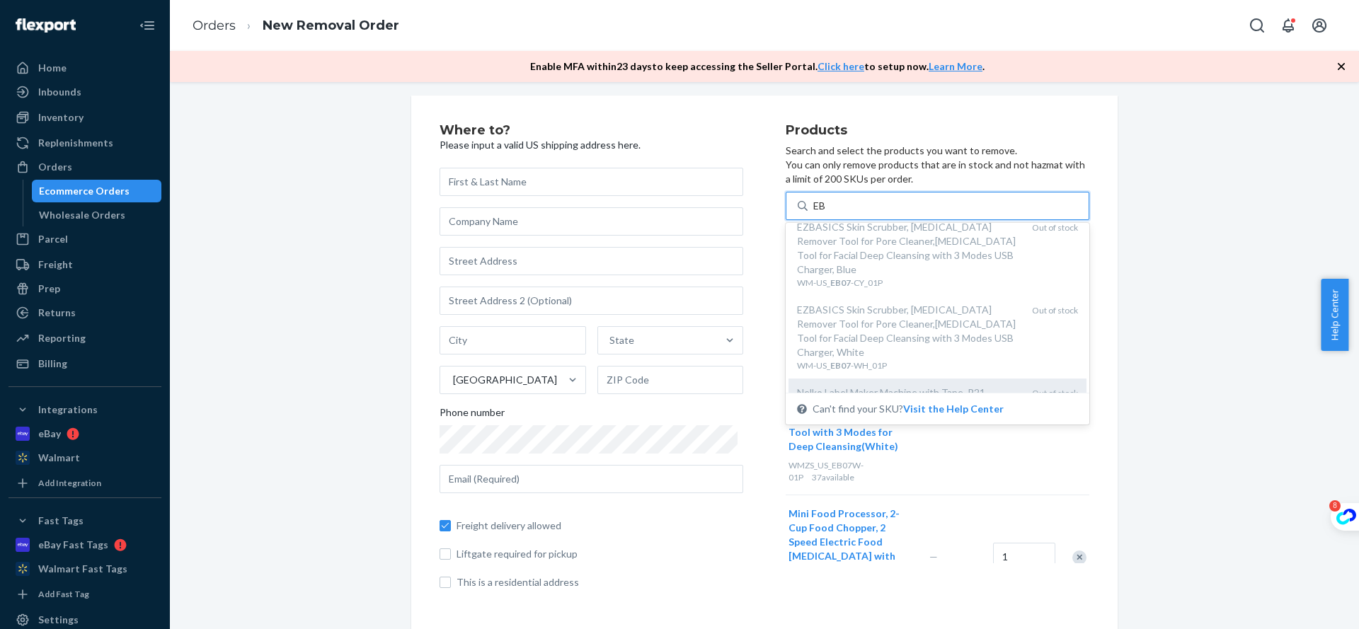
scroll to position [0, 0]
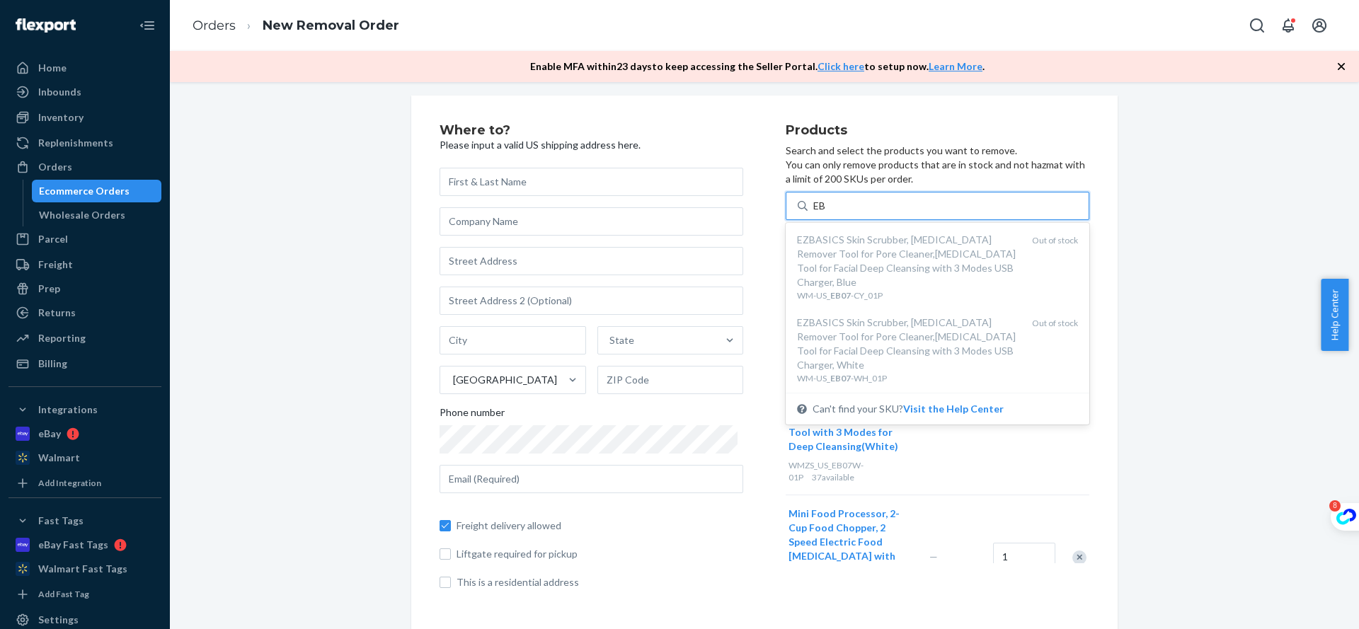
type input "EB"
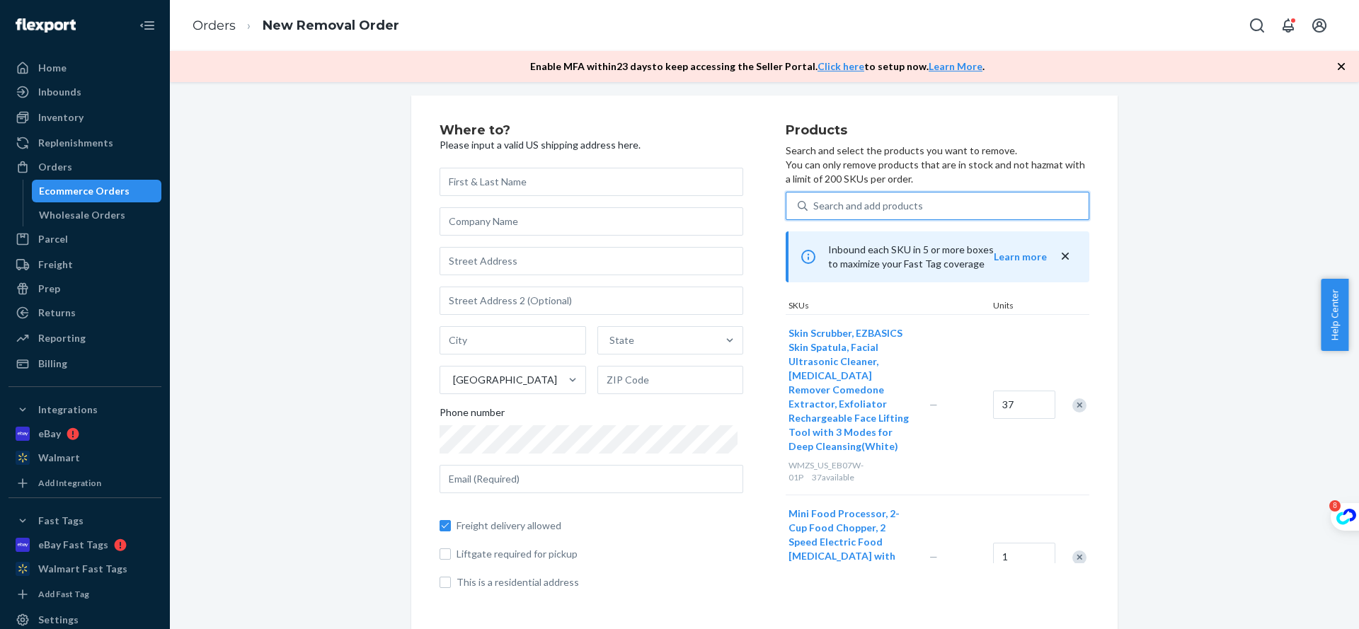
click at [928, 197] on div "Search and add products" at bounding box center [947, 205] width 281 height 25
click at [814, 199] on input "0 results available. Select is focused ,type to refine list, press Down to open…" at bounding box center [813, 206] width 1 height 14
click at [923, 214] on div "Search and add products" at bounding box center [947, 205] width 281 height 25
click at [814, 213] on input "0 results available. Use Up and Down to choose options, press Enter to select t…" at bounding box center [813, 206] width 1 height 14
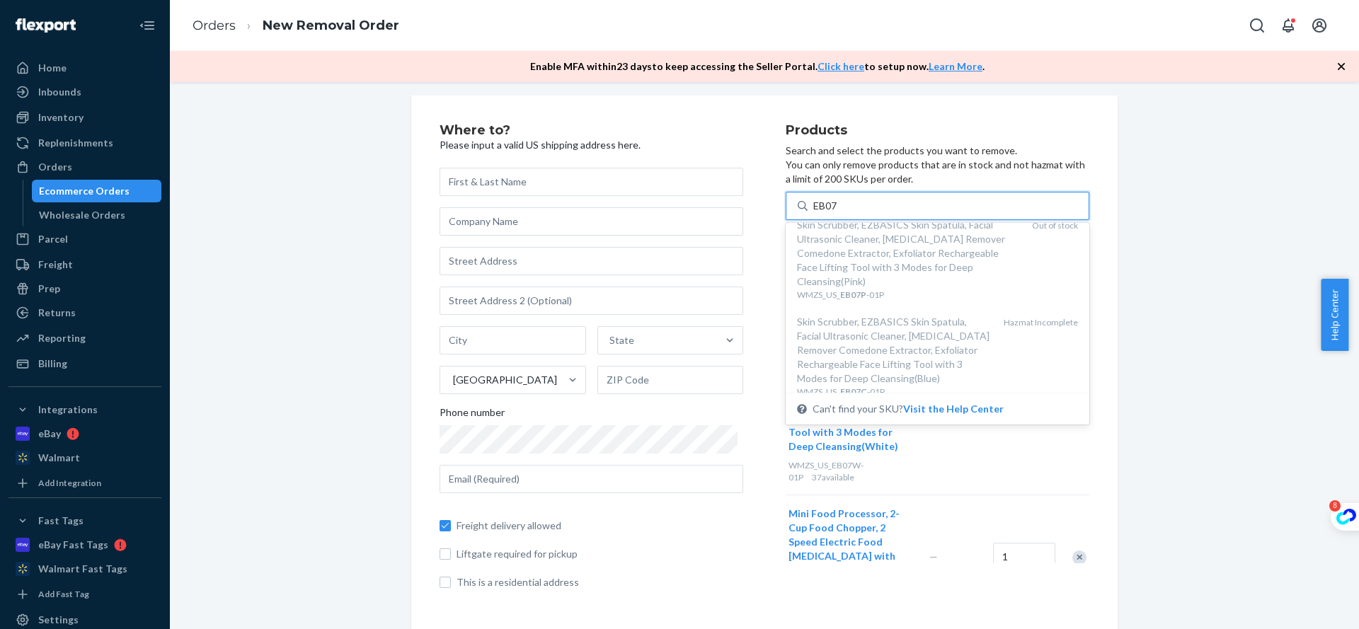
scroll to position [255, 0]
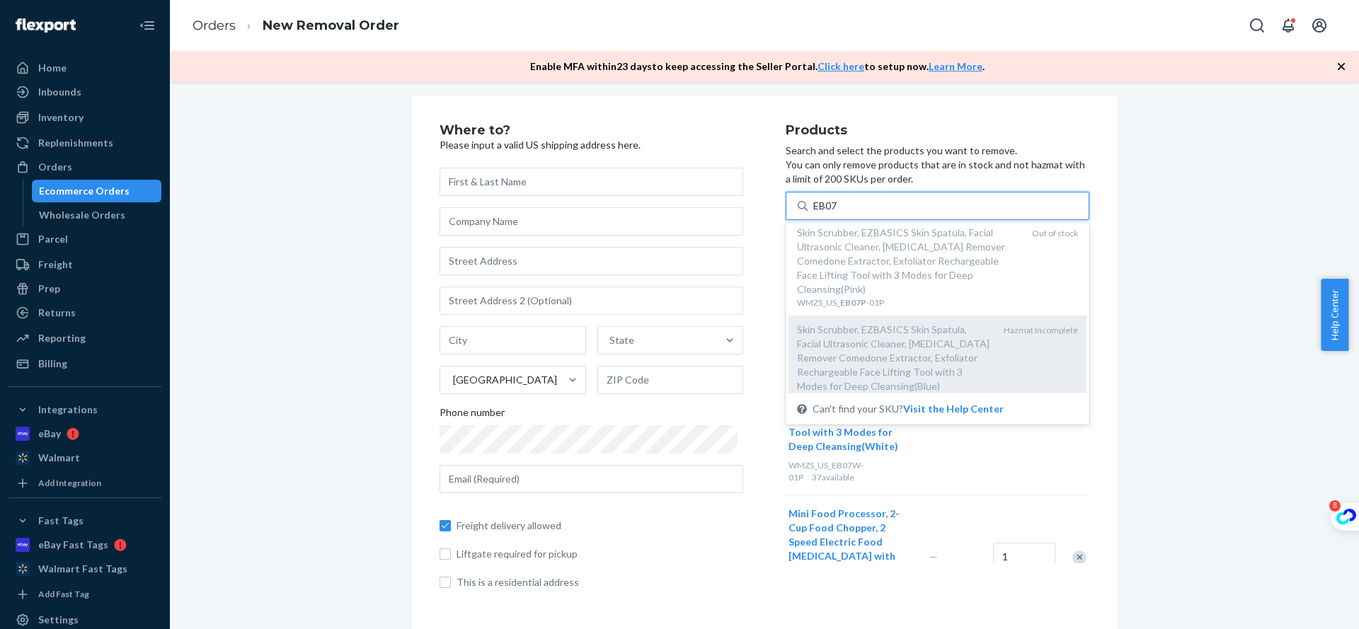
type input "EB07"
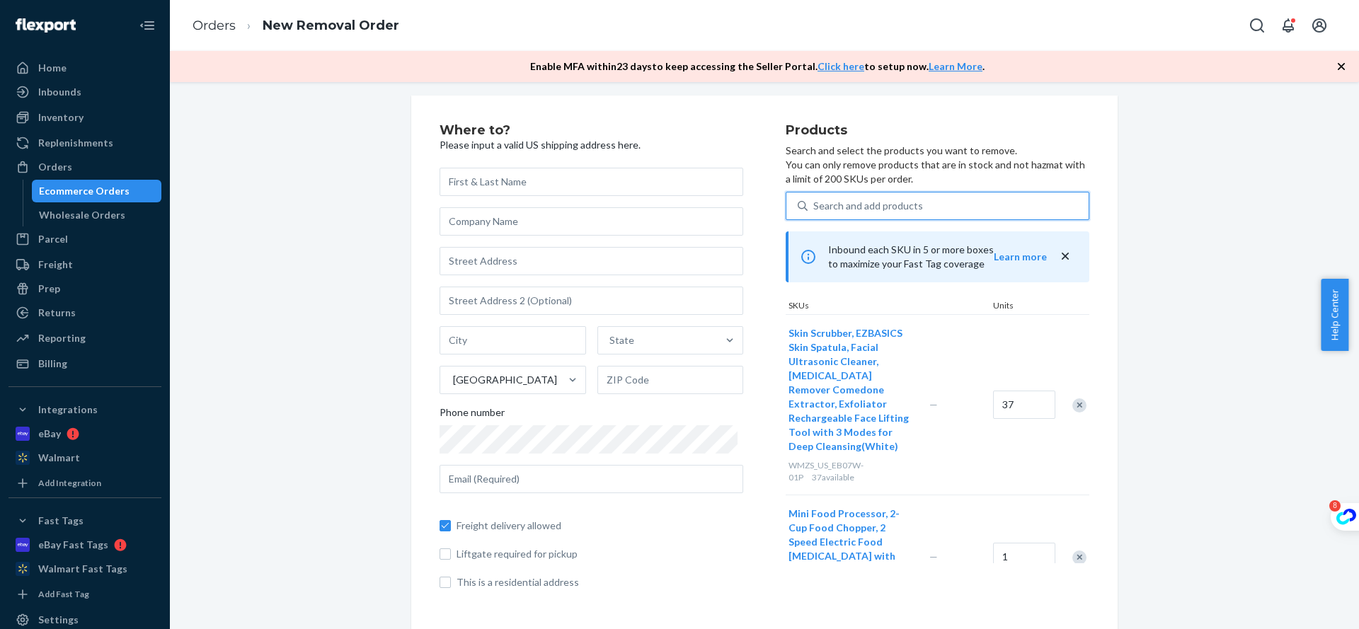
click at [1158, 294] on div "Where to? Please input a valid US shipping address here. State United States Ph…" at bounding box center [763, 363] width 1167 height 534
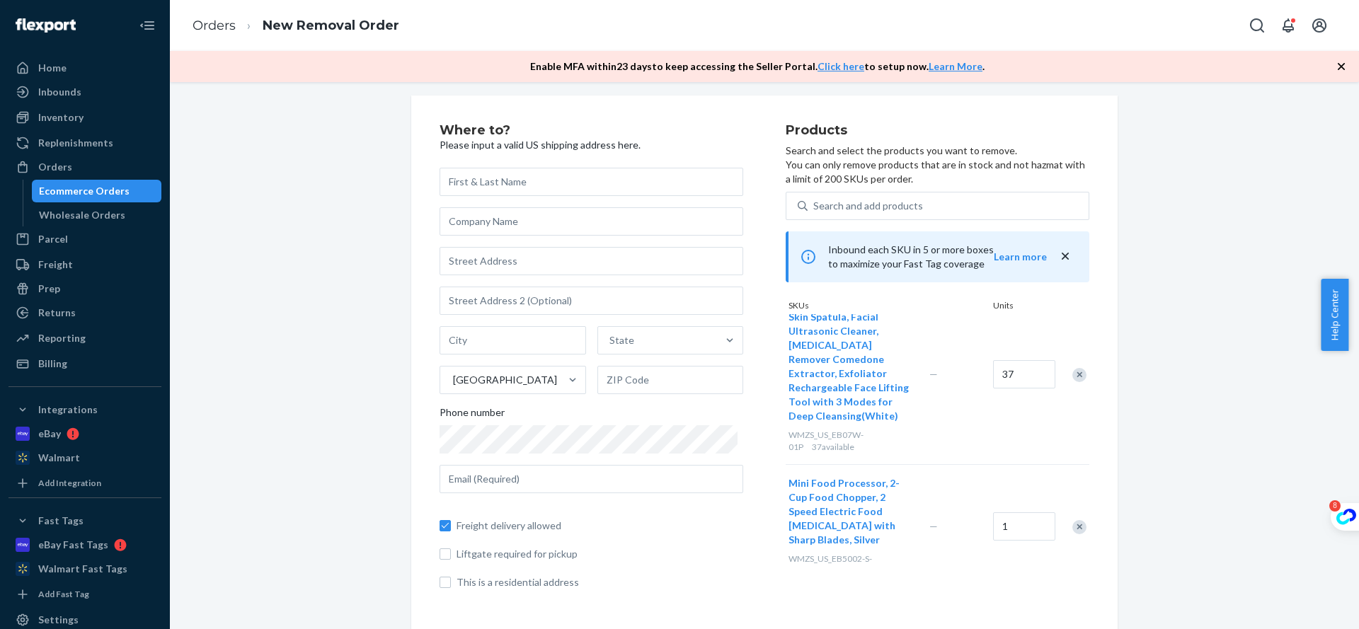
scroll to position [0, 0]
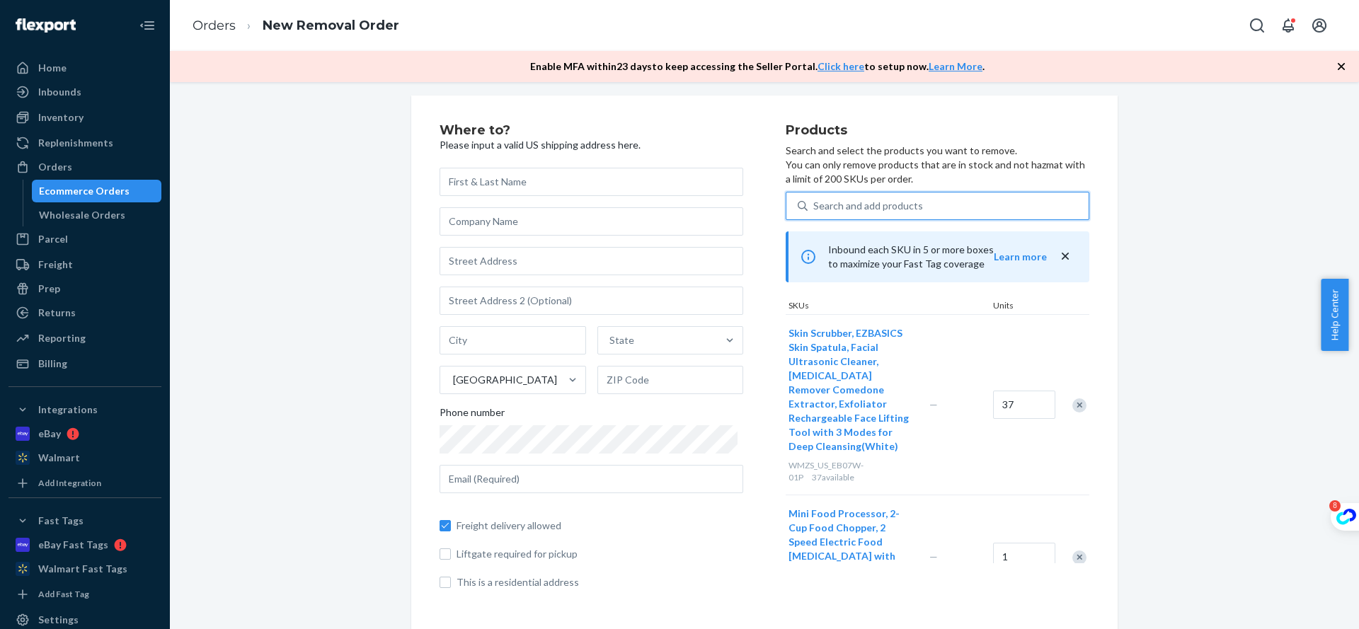
click at [946, 192] on div "Search and add products" at bounding box center [937, 206] width 304 height 28
click at [814, 199] on input "0 results available. Use Up and Down to choose options, press Enter to select t…" at bounding box center [813, 206] width 1 height 14
click at [942, 197] on div "Search and add products" at bounding box center [947, 205] width 281 height 25
click at [814, 199] on input "0 results available. Use Up and Down to choose options, press Enter to select t…" at bounding box center [813, 206] width 1 height 14
click at [906, 209] on div "Search and add products" at bounding box center [868, 206] width 110 height 14
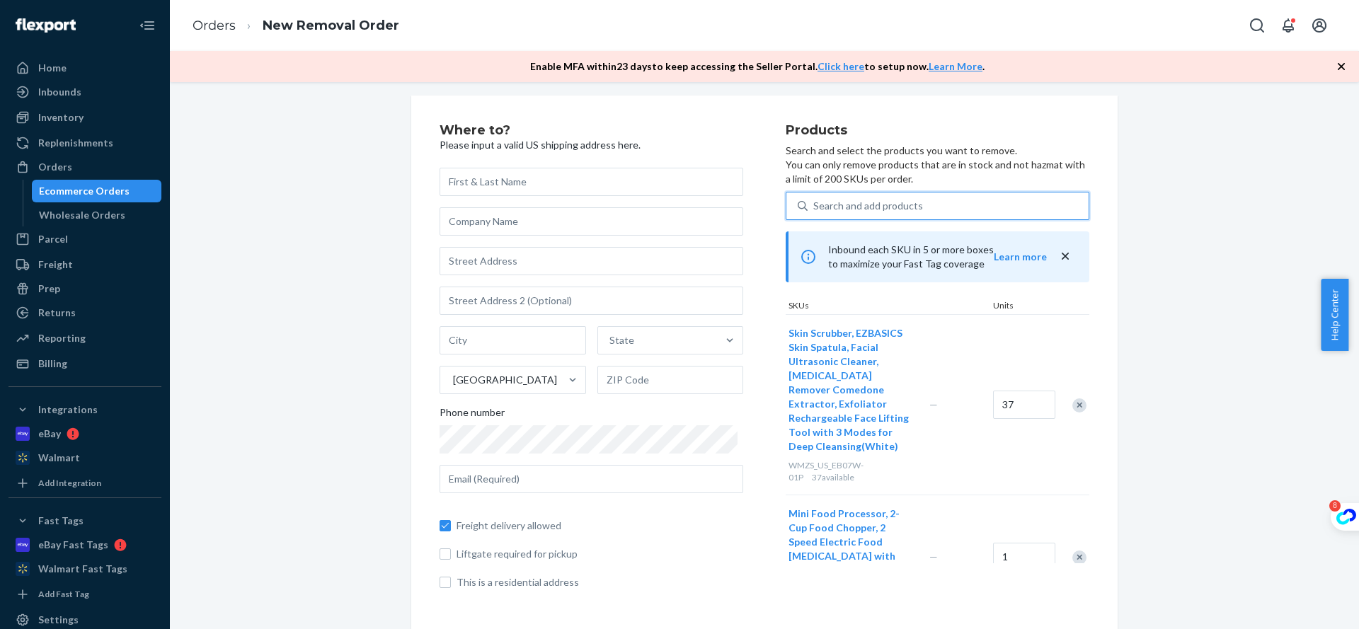
click at [814, 209] on input "0 results available. Select is focused ,type to refine list, press Down to open…" at bounding box center [813, 206] width 1 height 14
click at [916, 202] on div "Search and add products" at bounding box center [947, 205] width 281 height 25
click at [814, 202] on input "0 results available. Select is focused ,type to refine list, press Down to open…" at bounding box center [813, 206] width 1 height 14
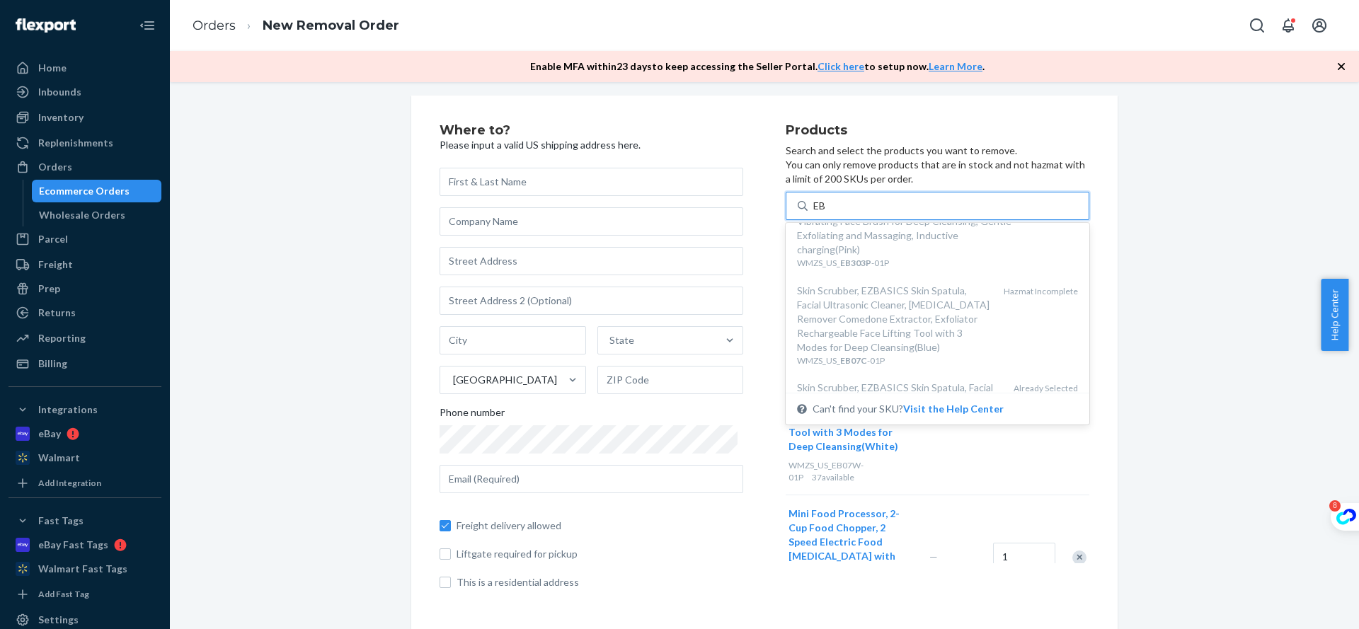
scroll to position [967, 0]
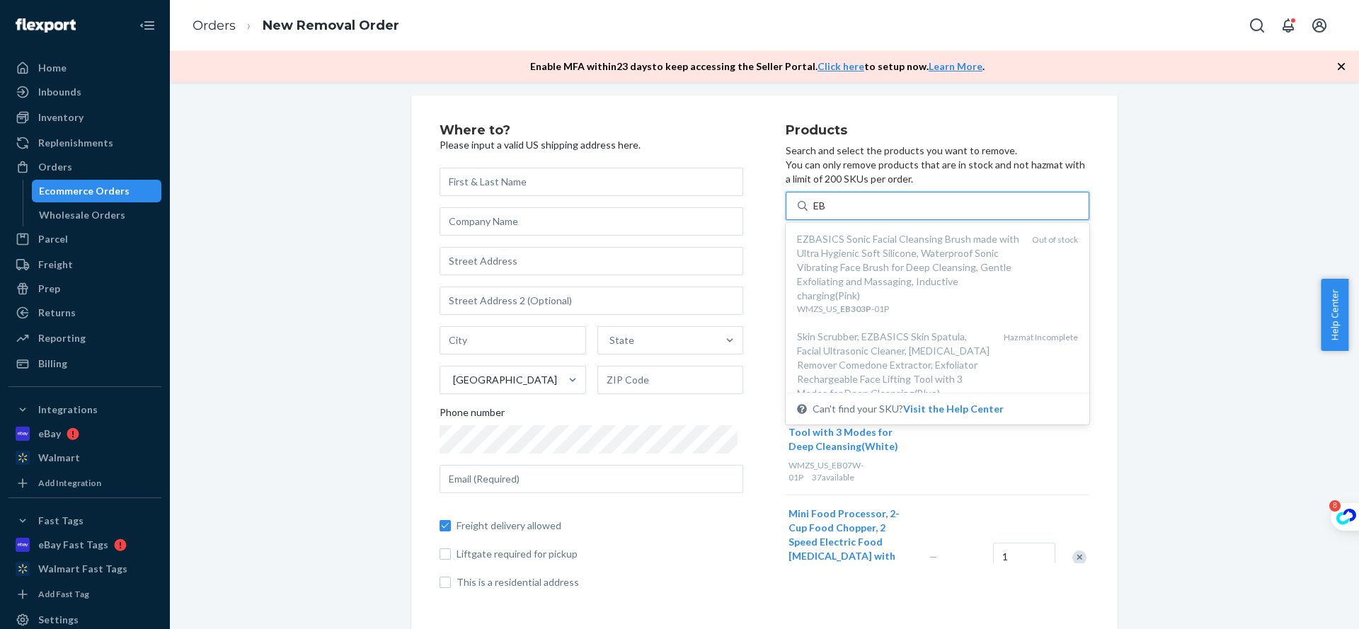
type input "EB"
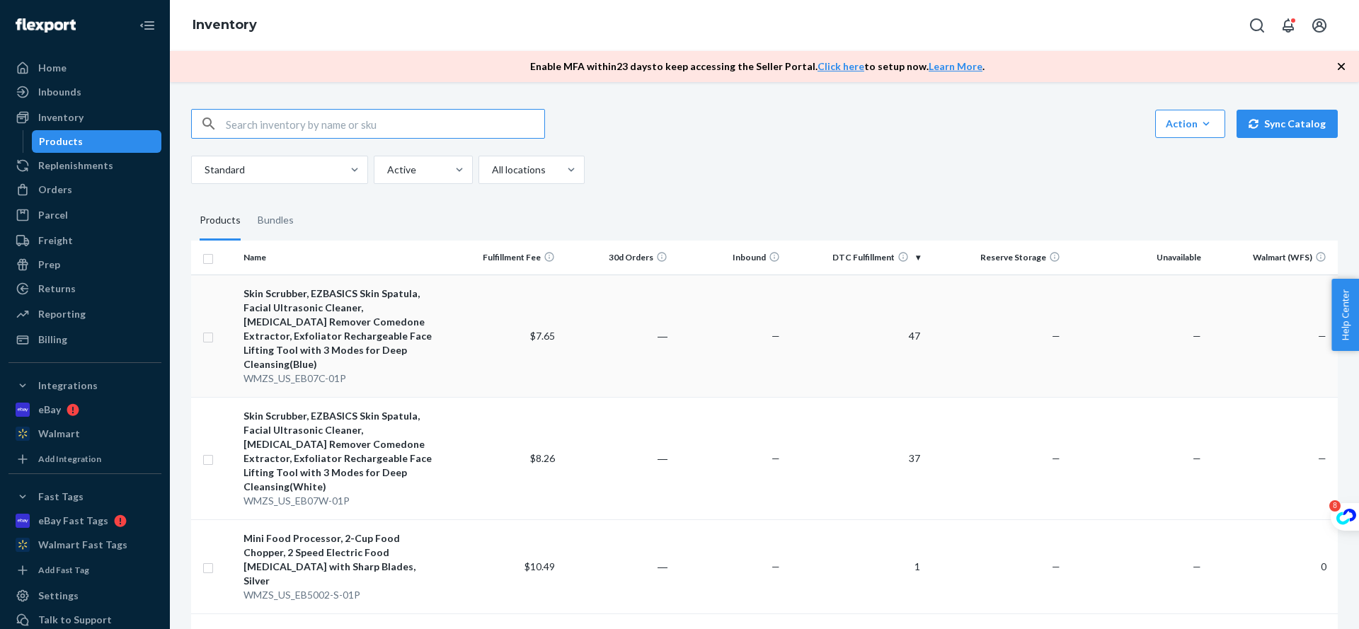
click at [468, 319] on td "$7.65" at bounding box center [505, 336] width 113 height 122
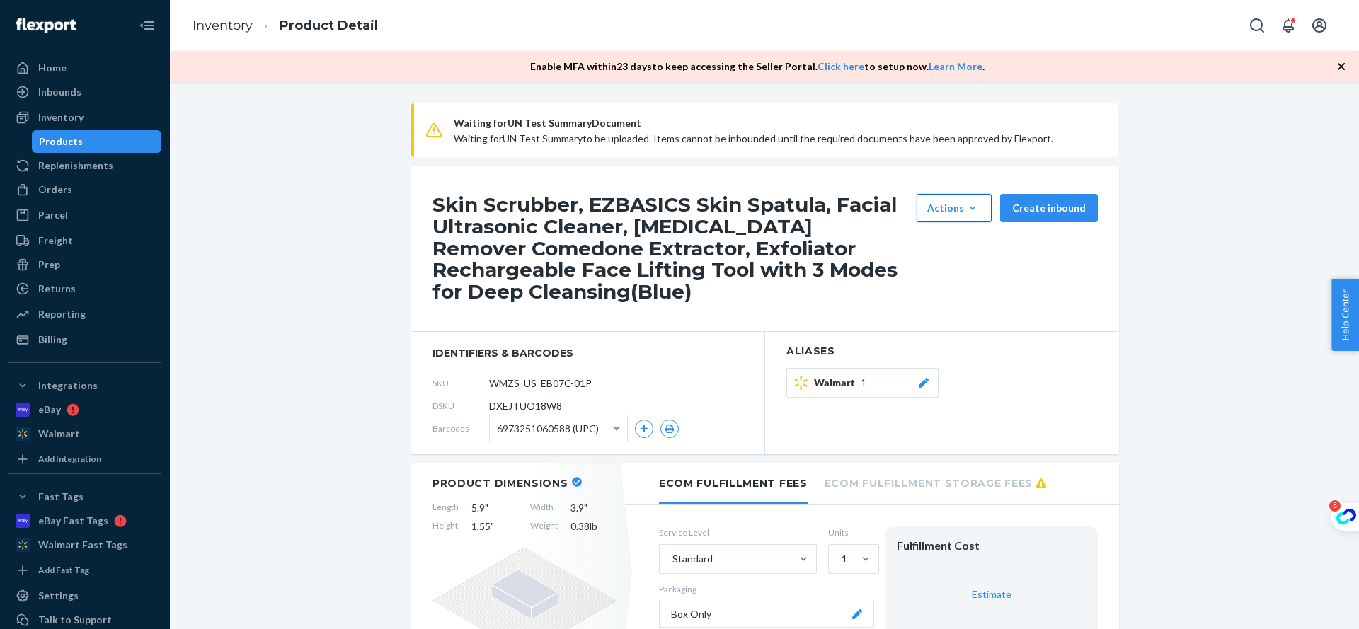
click at [967, 207] on icon "button" at bounding box center [972, 208] width 14 height 14
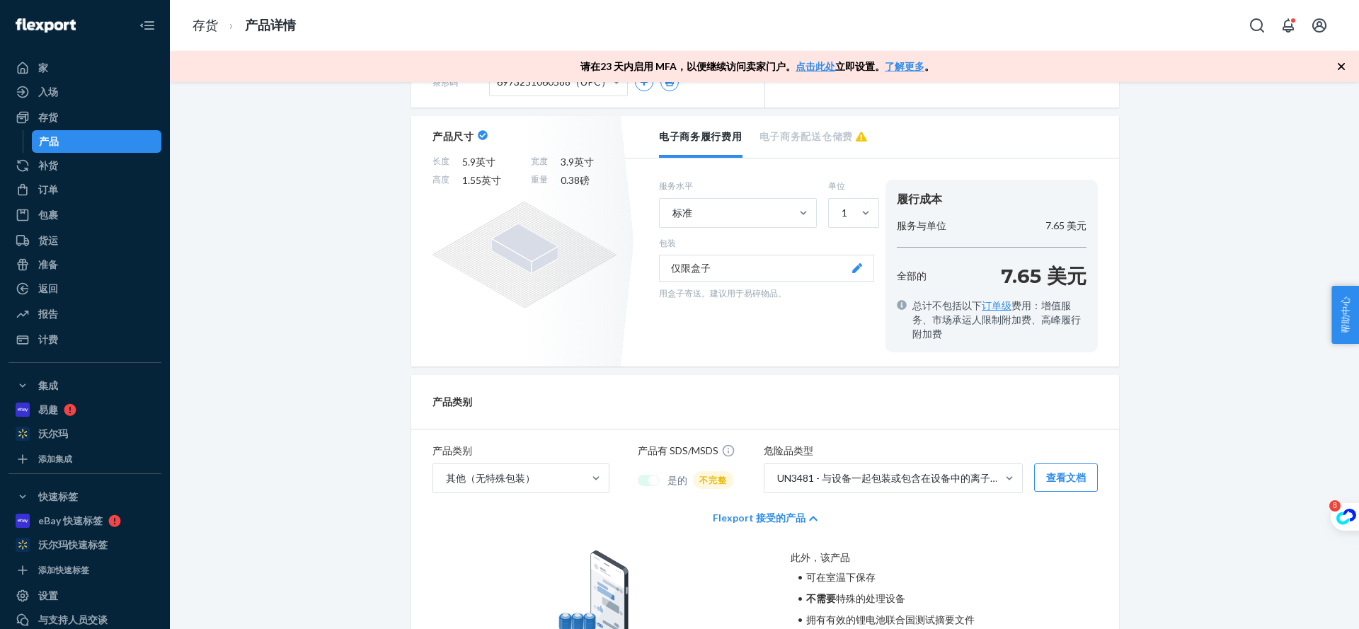
scroll to position [566, 0]
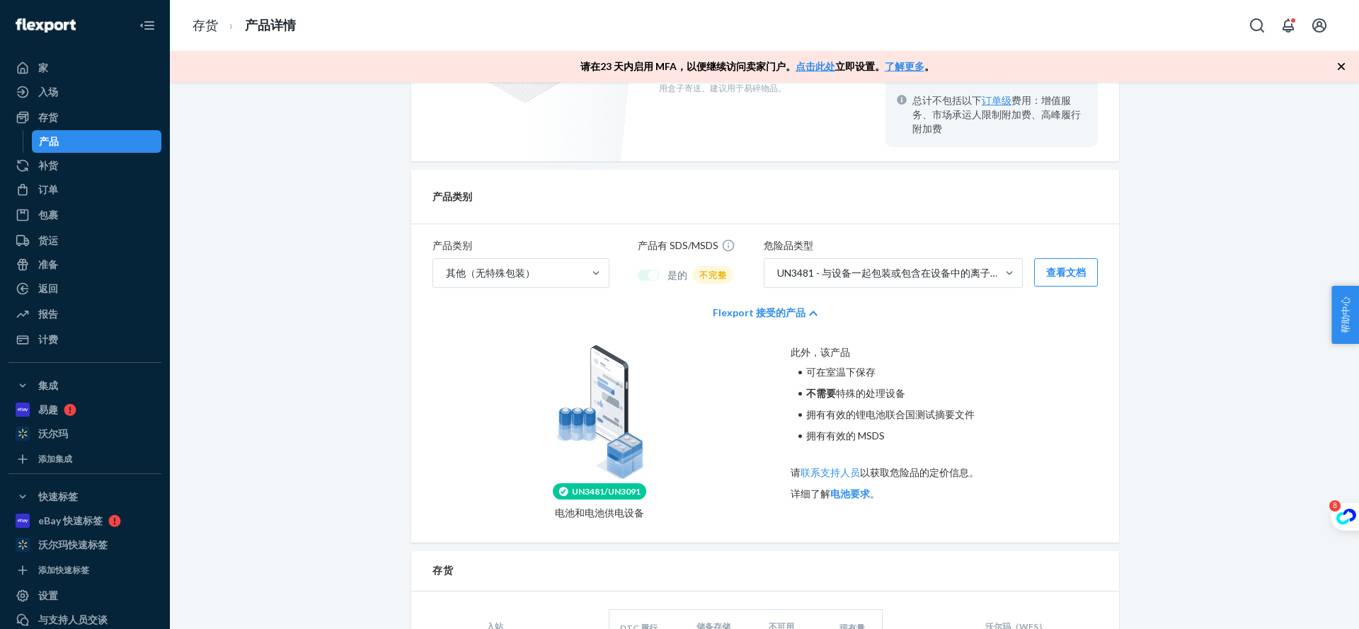
click at [708, 272] on font "不完整" at bounding box center [713, 275] width 28 height 11
click at [711, 279] on font "不完整" at bounding box center [713, 275] width 28 height 11
click at [712, 280] on font "不完整" at bounding box center [713, 275] width 28 height 11
click at [707, 276] on font "不完整" at bounding box center [713, 275] width 28 height 11
click at [699, 273] on font "不完整" at bounding box center [713, 275] width 28 height 11
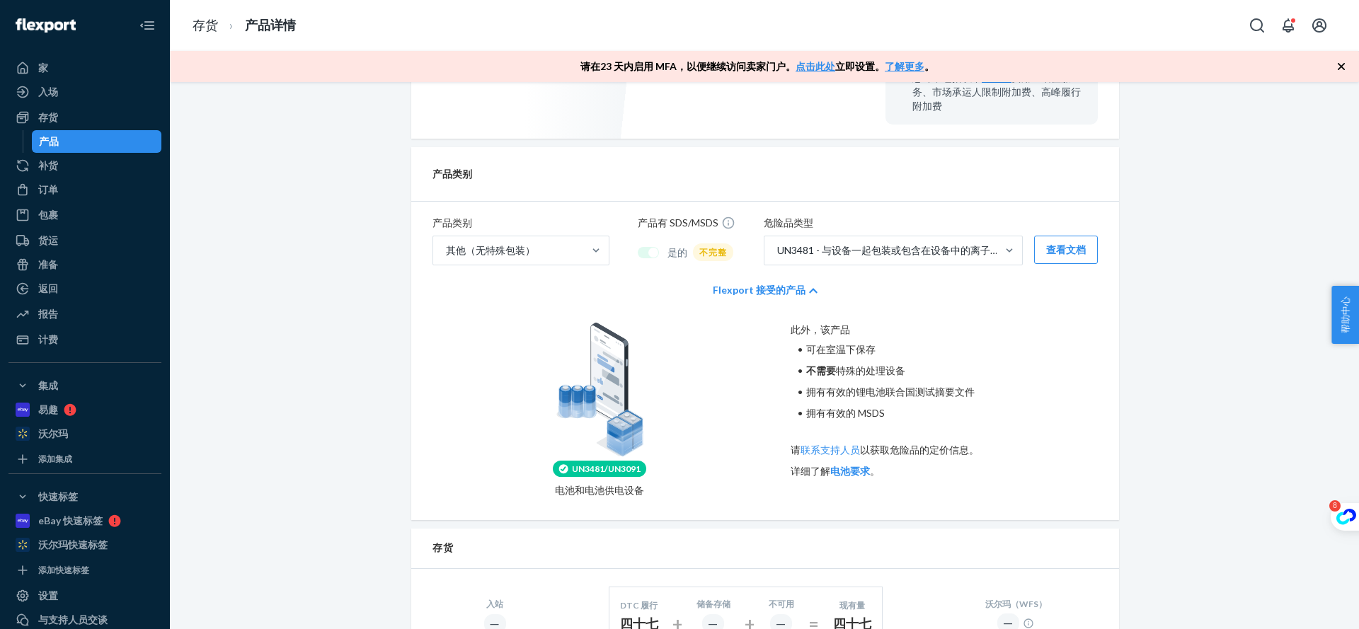
scroll to position [588, 0]
drag, startPoint x: 795, startPoint y: 330, endPoint x: 999, endPoint y: 383, distance: 211.1
click at [999, 383] on div "此外，该产品 可在室温下保存 不需要 特殊的处理设备 拥有有效的锂电池联合国测试摘要文件 拥有有效的 MSDS 请 联系支持人员 以获取危险品的定价信息。 详…" at bounding box center [943, 410] width 306 height 175
click at [1030, 446] on p "请 联系支持人员 以获取危险品的定价信息。" at bounding box center [943, 451] width 306 height 14
click at [953, 252] on font "UN3481 - 与设备一起包装或包含在设备中的离子电池≤100Wh" at bounding box center [912, 251] width 271 height 12
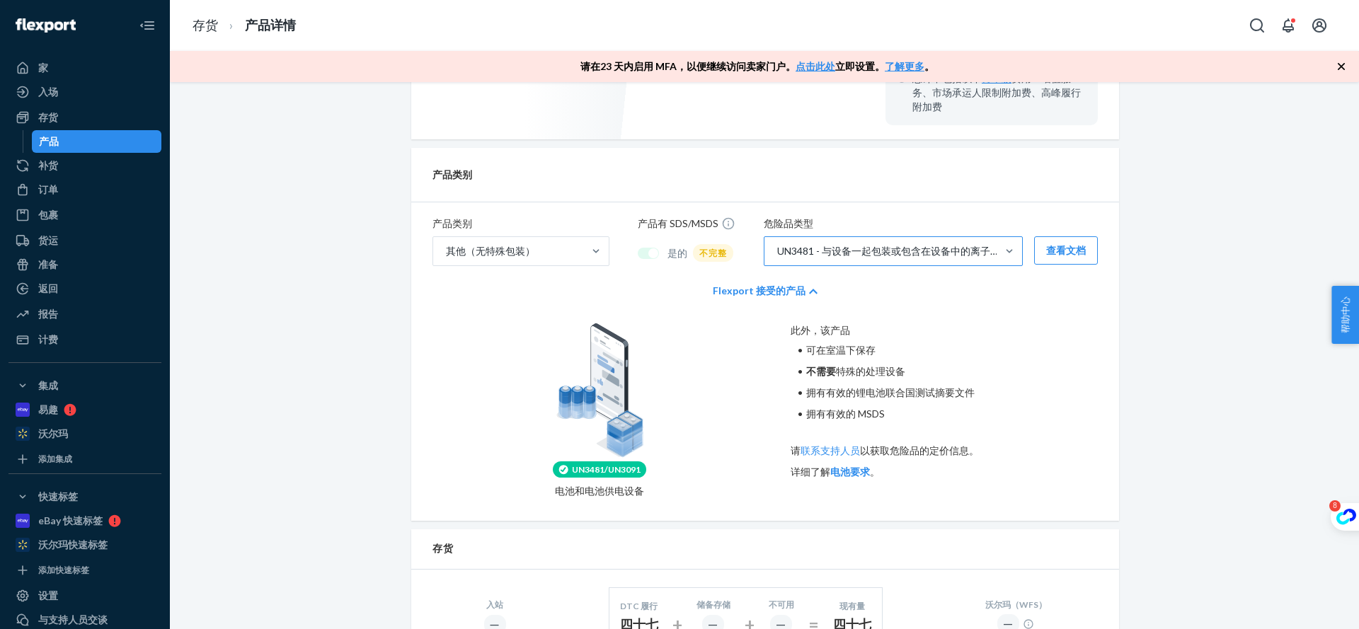
click at [777, 252] on input "UN3481 - 与设备一起包装或包含在设备中的离子电池≤100Wh" at bounding box center [775, 251] width 1 height 14
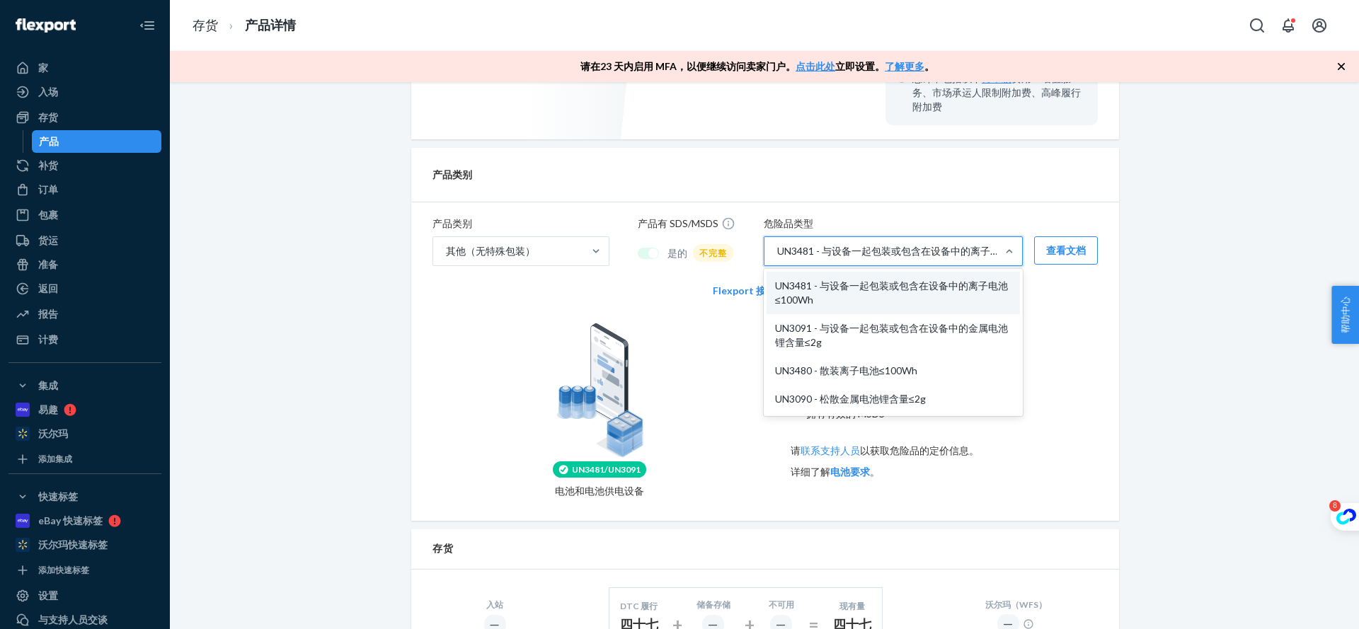
click at [1128, 340] on div "等待 联合国测试总结 文件 等待上传 联合国测试摘要 。在 Flexport 批准所需文件之前，物品无法入境。 由于链接错误，沃尔玛快速标签已被禁用。 快速标…" at bounding box center [763, 355] width 1167 height 1680
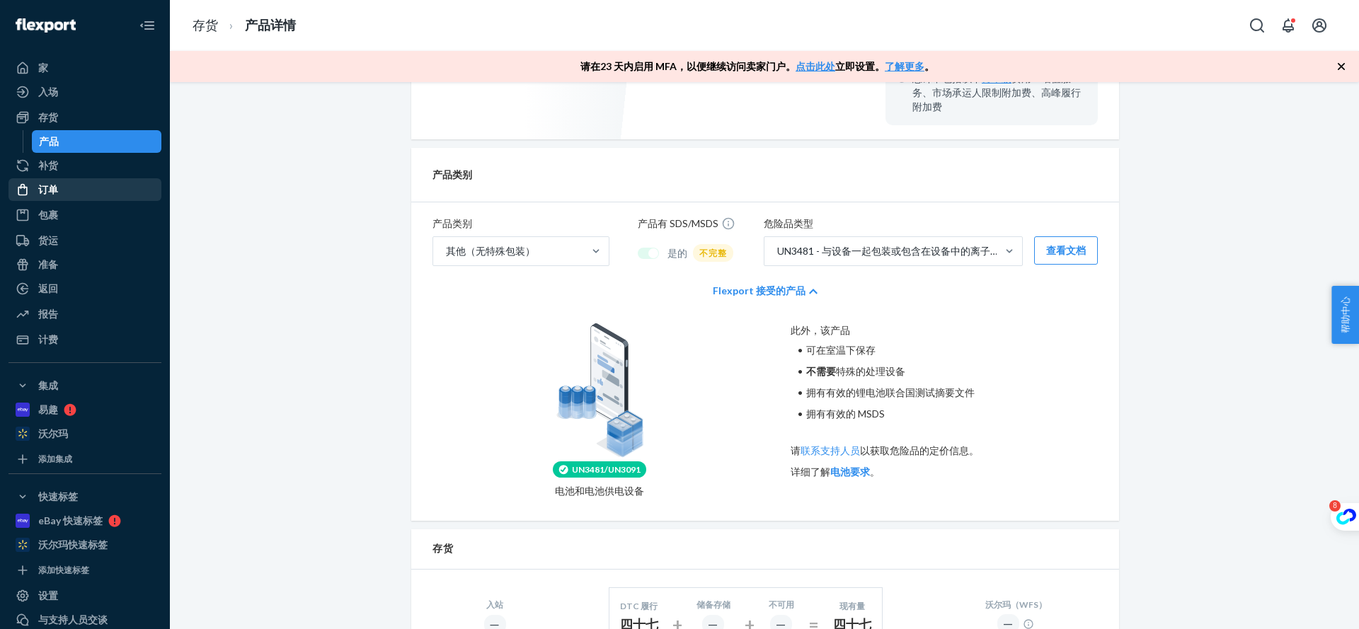
click at [76, 190] on div "订单" at bounding box center [85, 190] width 150 height 20
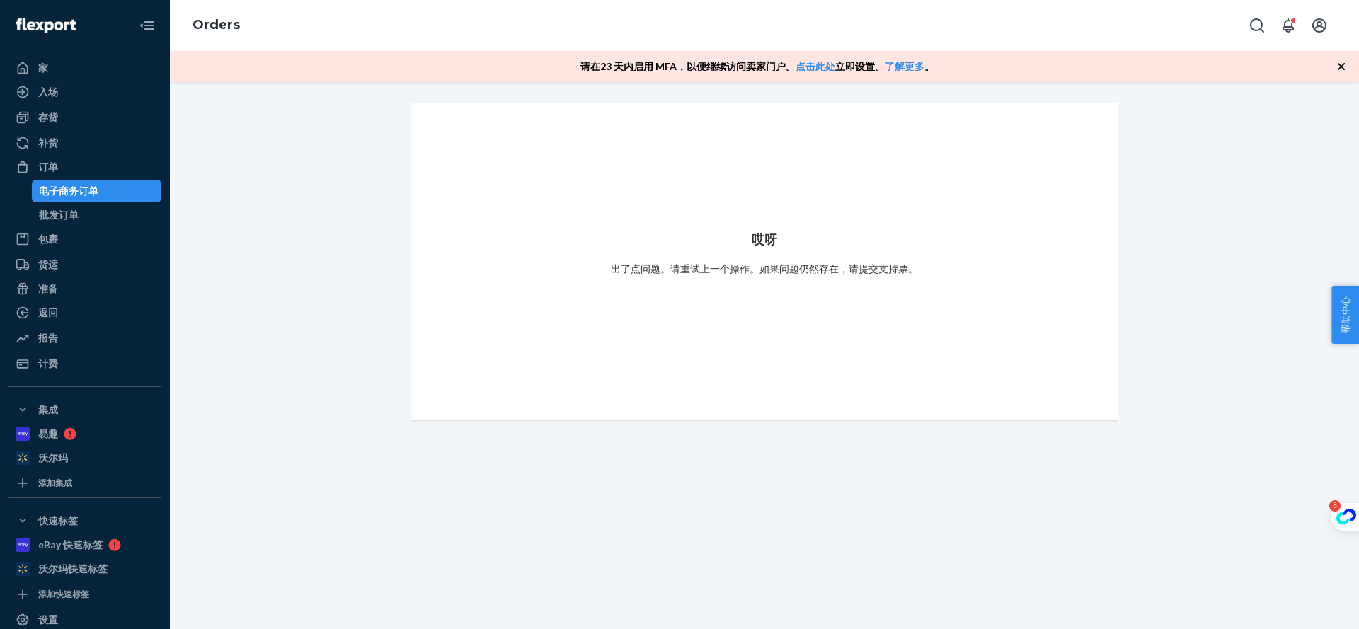
click at [70, 185] on font "电子商务订单" at bounding box center [68, 191] width 59 height 12
drag, startPoint x: 548, startPoint y: 263, endPoint x: 1100, endPoint y: 267, distance: 551.2
click at [1096, 268] on div "哎呀 出了点问题。请重试上一个操作。如果问题仍然存在， 请提交支持票 。" at bounding box center [764, 261] width 706 height 317
click at [847, 384] on div "哎呀 出了点问题。请重试上一个操作。如果问题仍然存在， 请提交支持票 。" at bounding box center [764, 261] width 672 height 283
click at [693, 230] on div "哎呀 出了点问题。请重试上一个操作。如果问题仍然存在， 请提交支持票 。" at bounding box center [764, 261] width 307 height 85
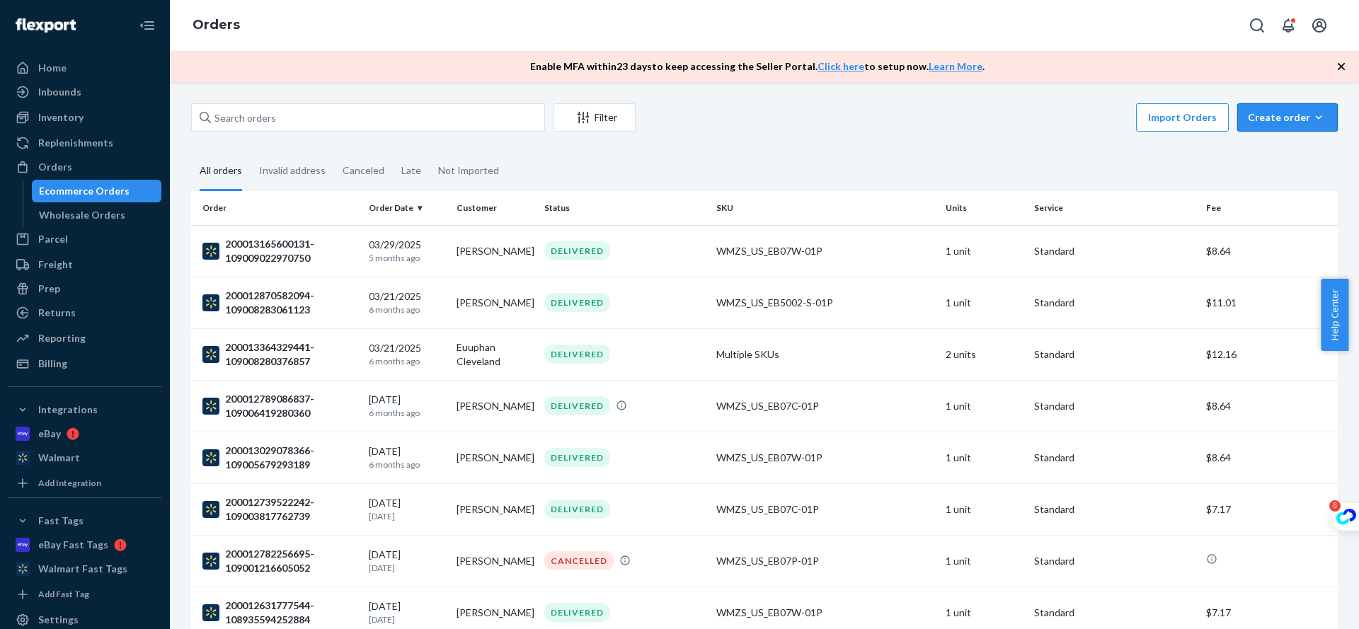
click at [1311, 111] on icon "button" at bounding box center [1318, 117] width 14 height 14
click at [1284, 183] on span "Removal order" at bounding box center [1296, 182] width 88 height 10
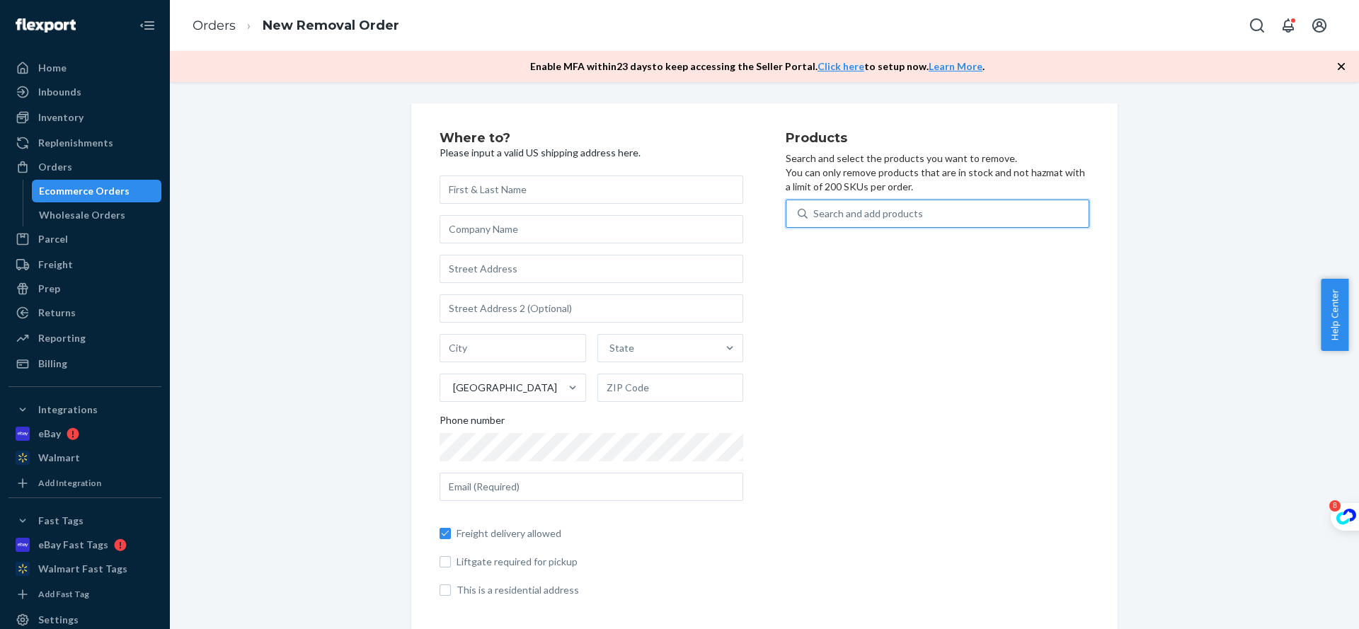
click at [944, 211] on div "Search and add products" at bounding box center [947, 213] width 281 height 25
click at [814, 211] on input "0 results available. Use Up and Down to choose options, press Enter to select t…" at bounding box center [813, 214] width 1 height 14
click at [922, 218] on div "Search and add products" at bounding box center [947, 213] width 281 height 25
click at [814, 218] on input "0 results available. Use Up and Down to choose options, press Enter to select t…" at bounding box center [813, 214] width 1 height 14
click at [920, 217] on div "Search and add products" at bounding box center [947, 213] width 281 height 25
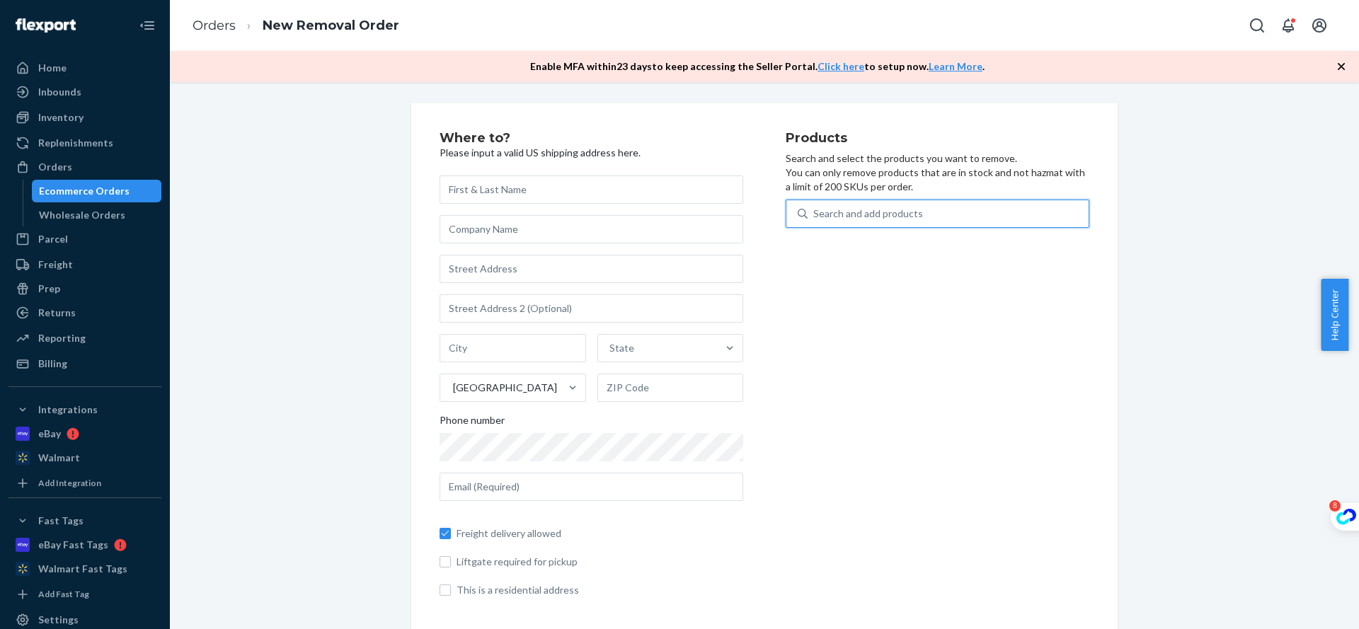
click at [814, 217] on input "0 results available. Use Up and Down to choose options, press Enter to select t…" at bounding box center [813, 214] width 1 height 14
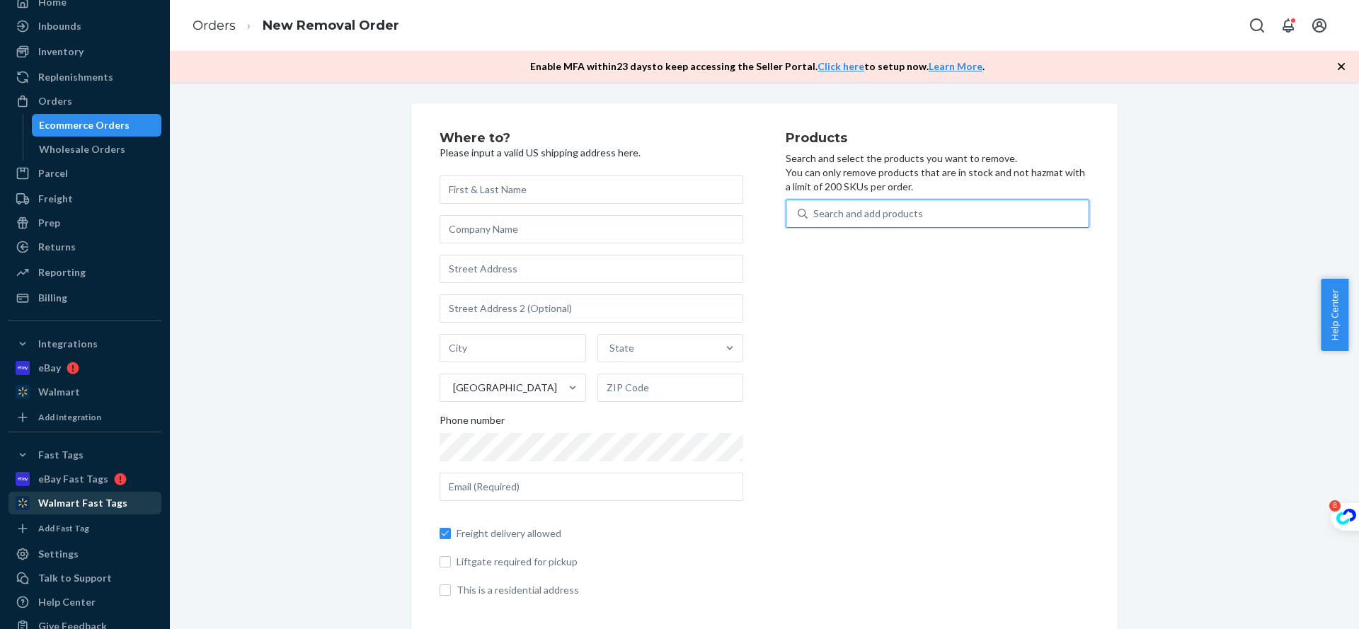
scroll to position [91, 0]
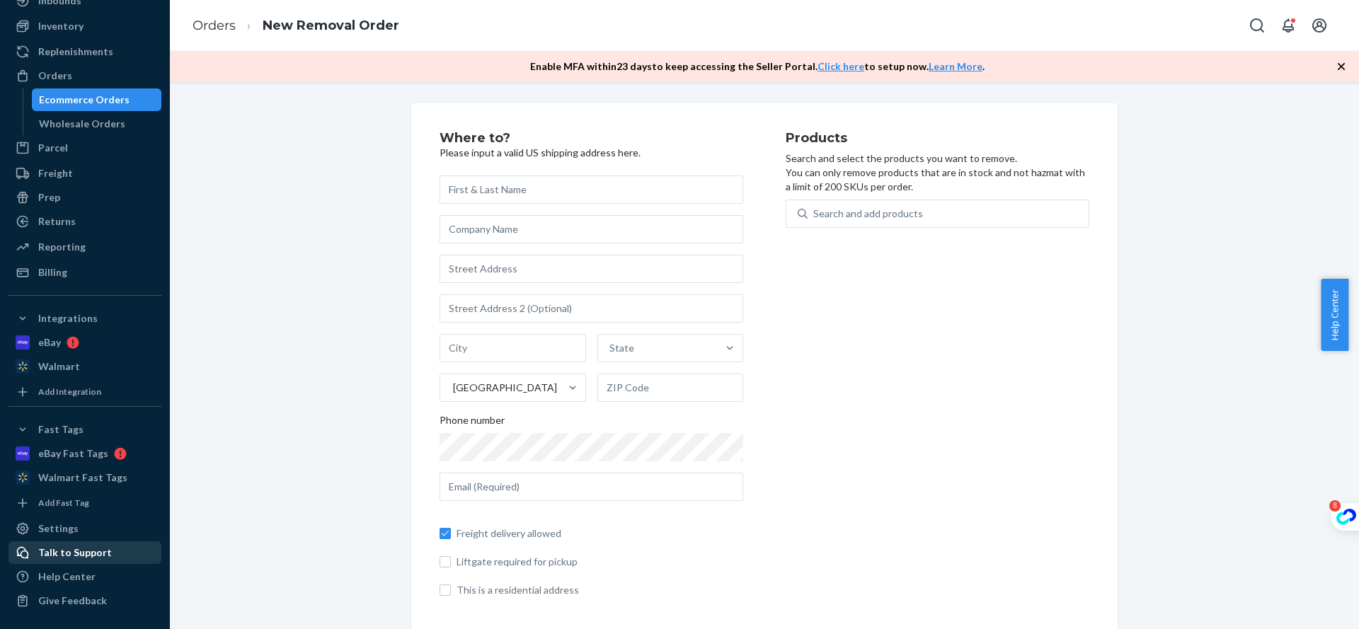
click at [123, 553] on div "Talk to Support" at bounding box center [85, 553] width 150 height 20
drag, startPoint x: 549, startPoint y: 191, endPoint x: 553, endPoint y: 179, distance: 12.5
click at [548, 191] on input "text" at bounding box center [591, 189] width 304 height 28
